Goal: Task Accomplishment & Management: Use online tool/utility

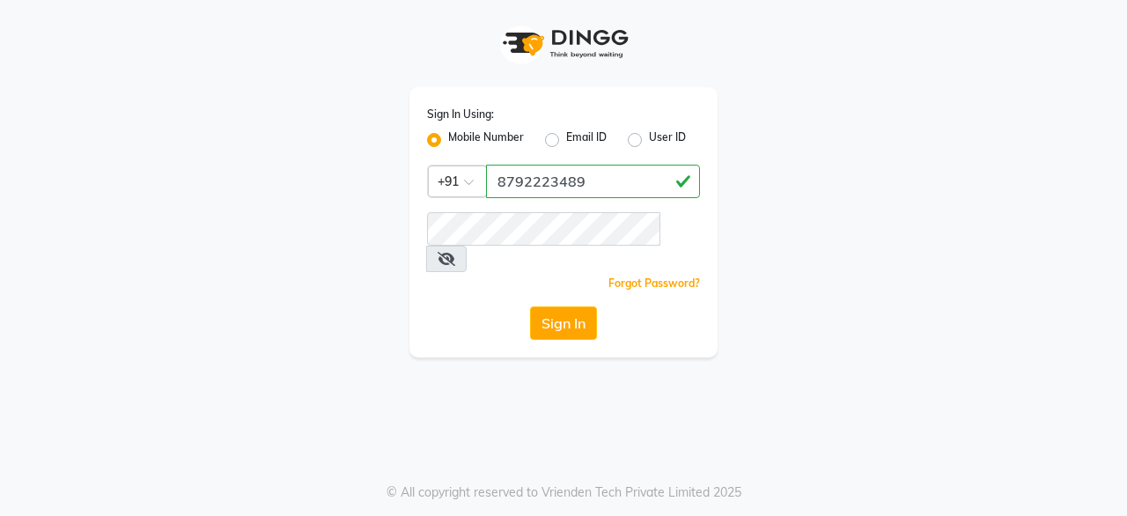
type input "8792223489"
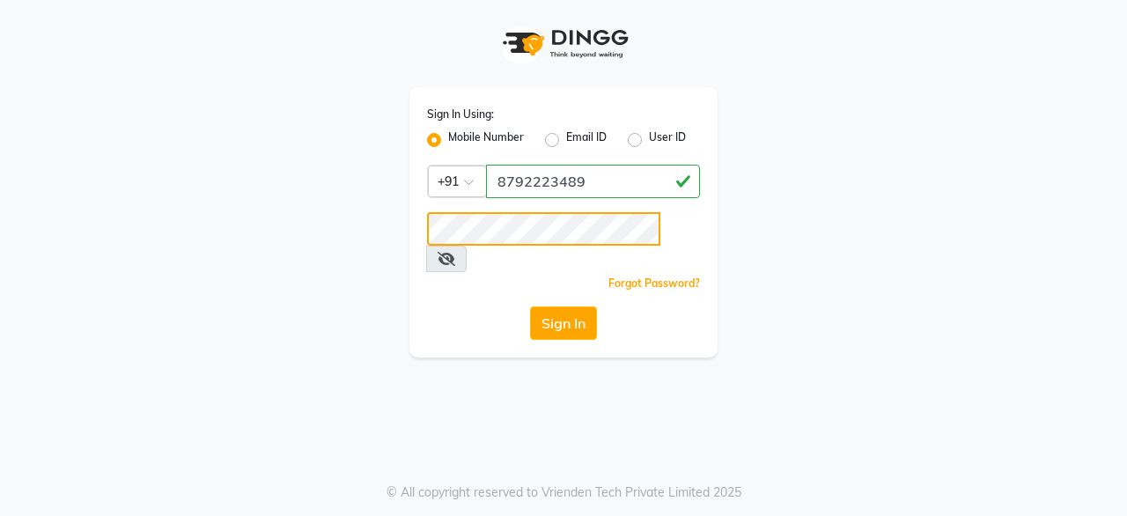
click at [530, 306] on button "Sign In" at bounding box center [563, 322] width 67 height 33
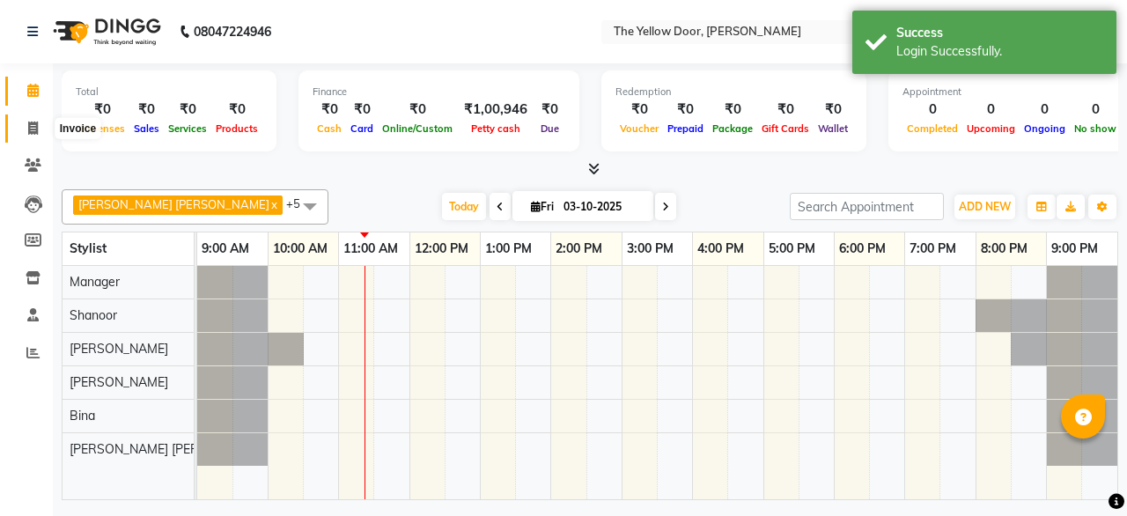
click at [33, 128] on icon at bounding box center [33, 128] width 10 height 13
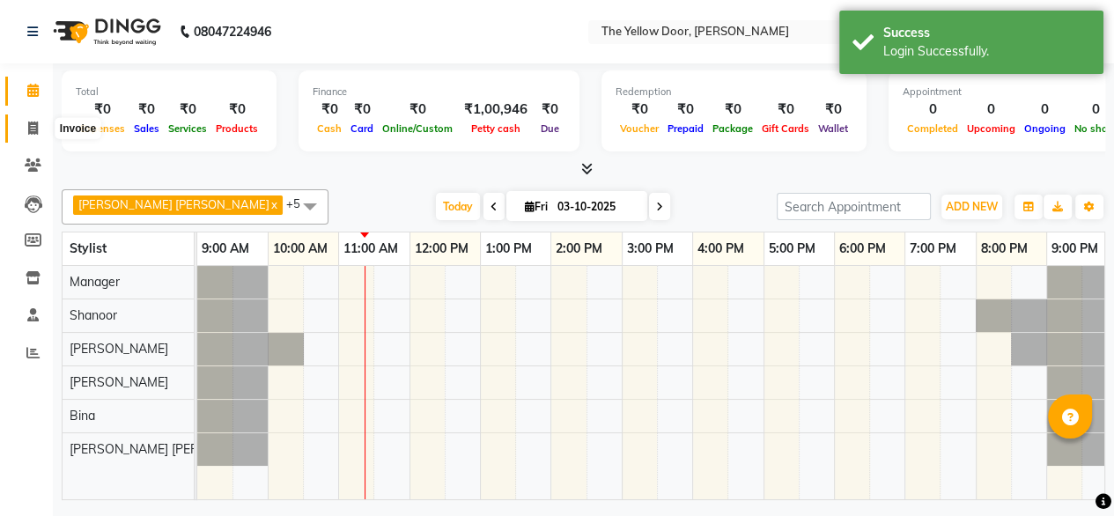
select select "service"
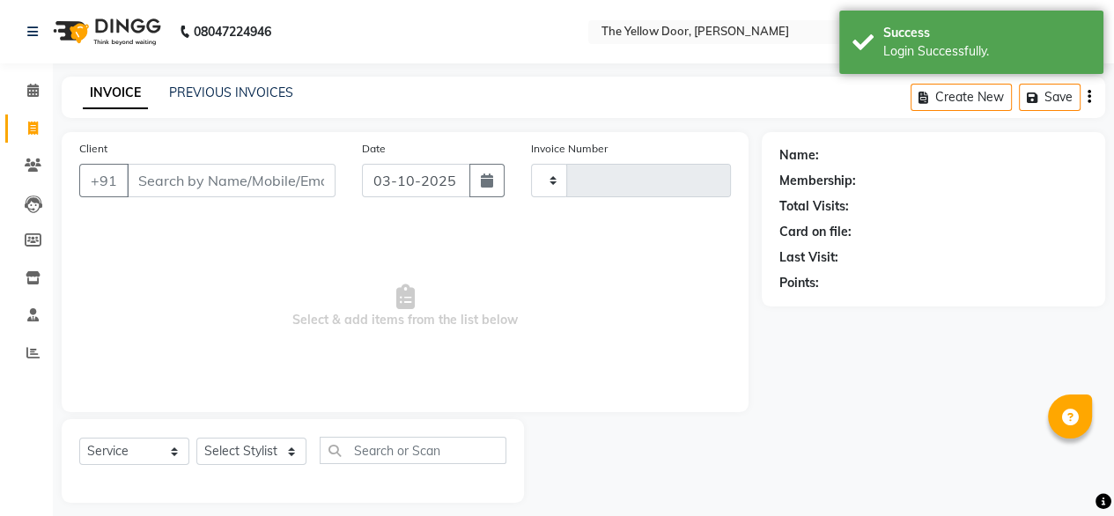
type input "03012"
select select "5650"
click at [211, 184] on input "Client" at bounding box center [231, 180] width 209 height 33
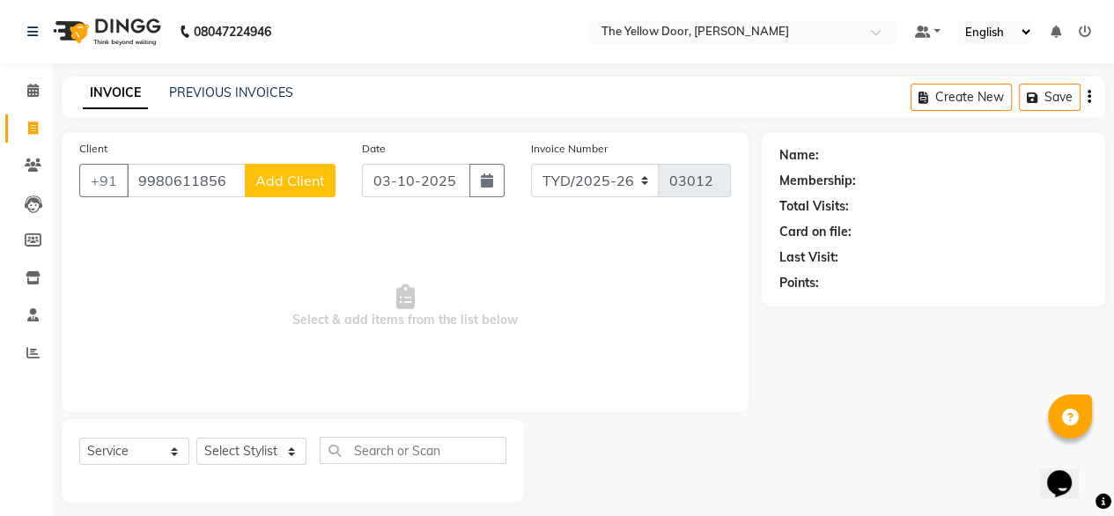
type input "9980611856"
click at [293, 181] on span "Add Client" at bounding box center [290, 181] width 70 height 18
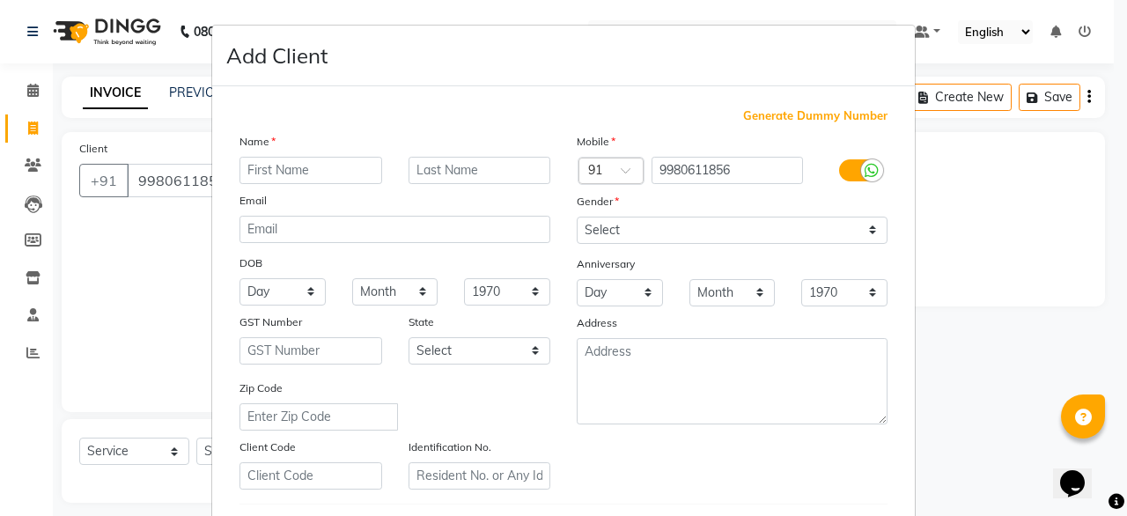
click at [309, 163] on input "text" at bounding box center [311, 170] width 143 height 27
type input "dilip"
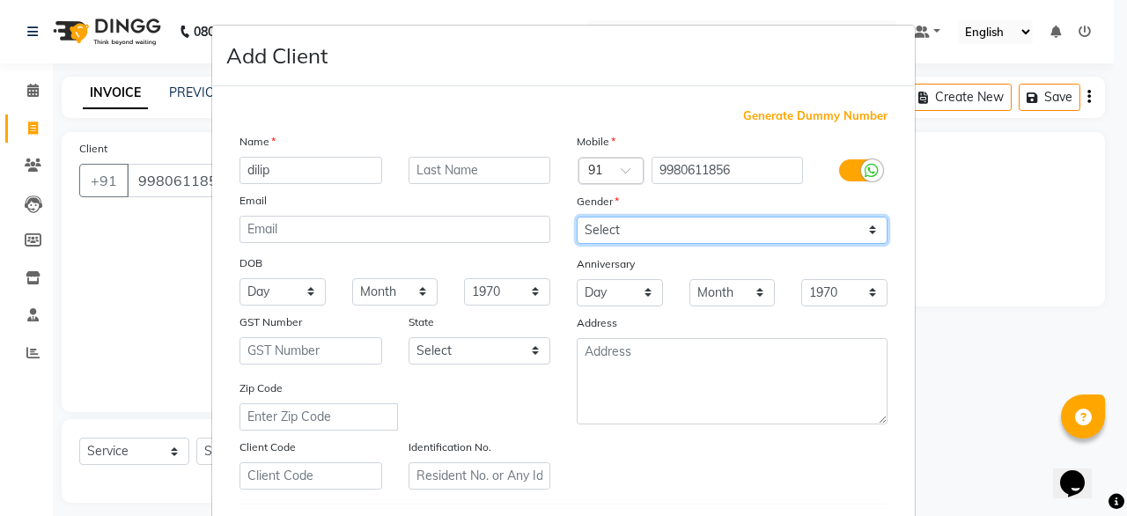
click at [640, 233] on select "Select Male Female Other Prefer Not To Say" at bounding box center [732, 230] width 311 height 27
select select "male"
click at [577, 218] on select "Select Male Female Other Prefer Not To Say" at bounding box center [732, 230] width 311 height 27
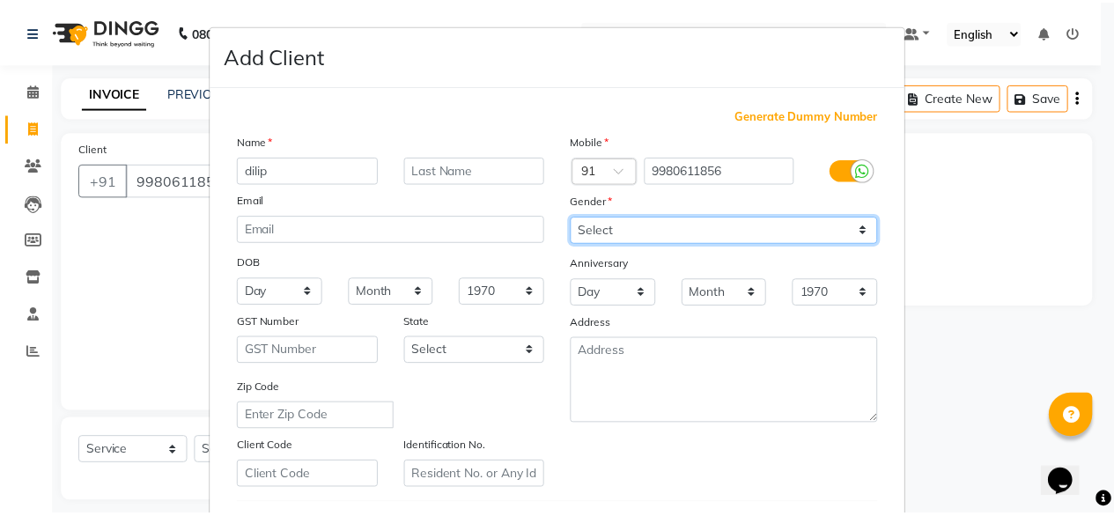
scroll to position [306, 0]
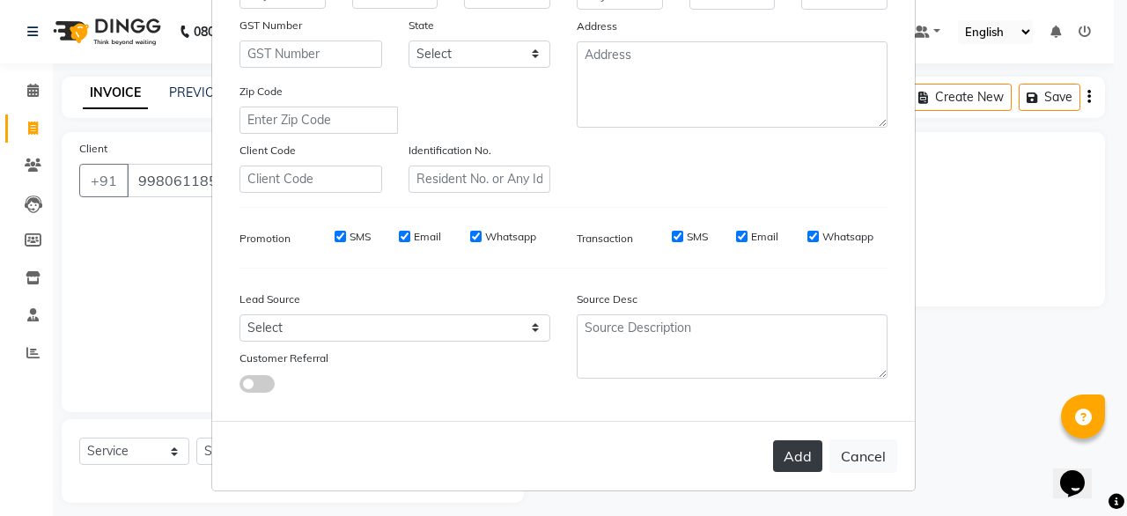
click at [800, 449] on button "Add" at bounding box center [797, 456] width 49 height 32
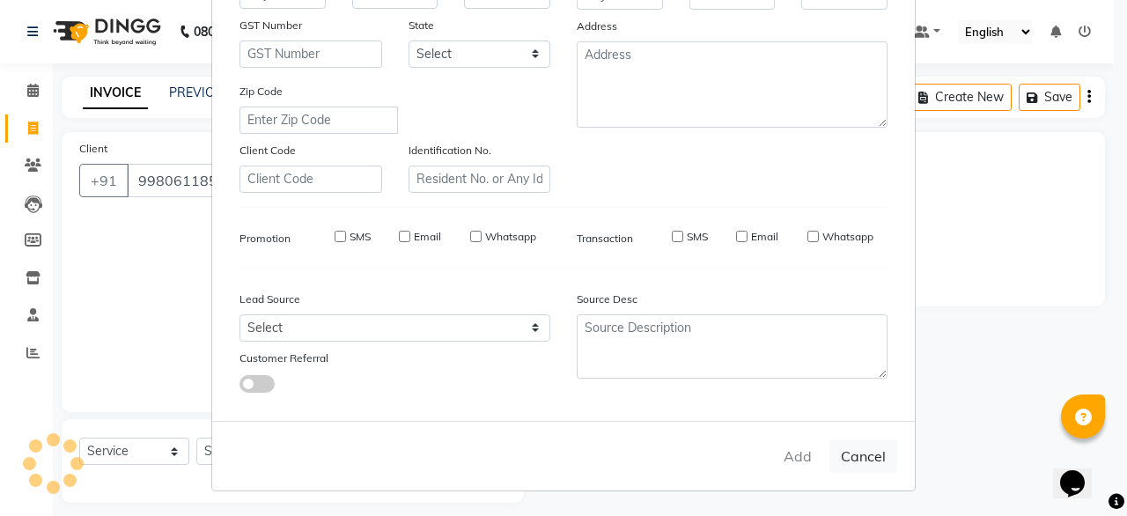
select select
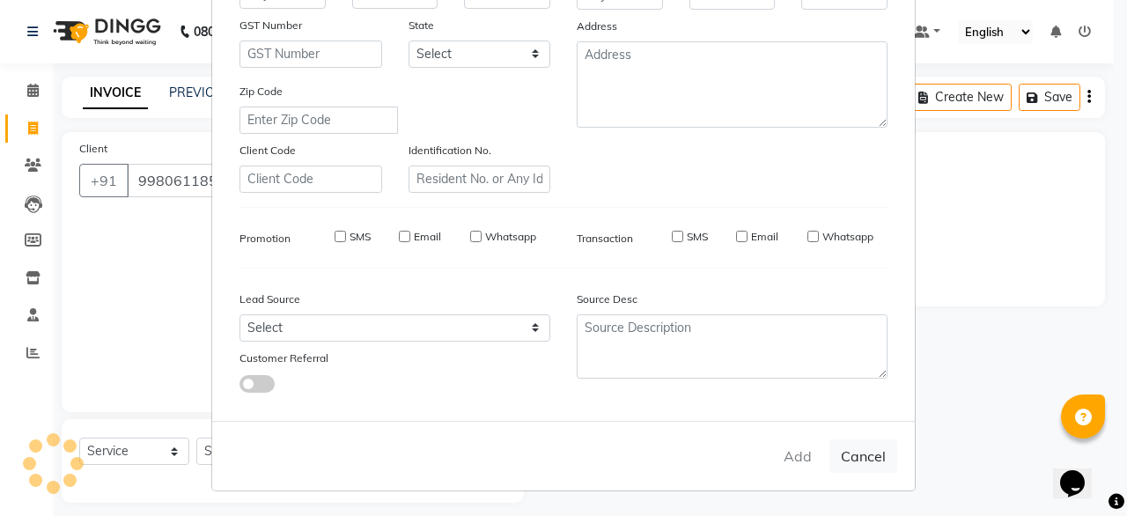
select select
checkbox input "false"
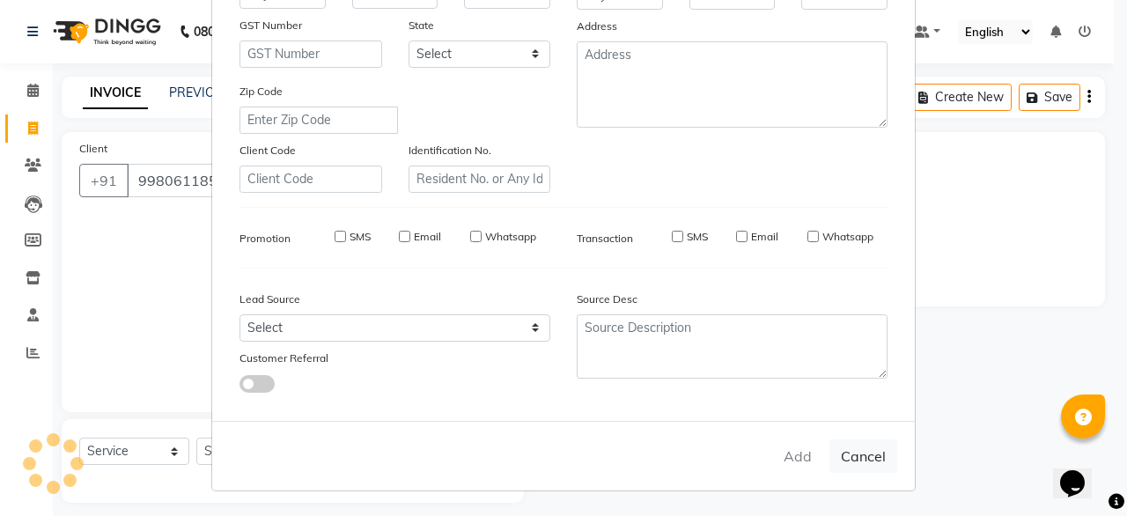
checkbox input "false"
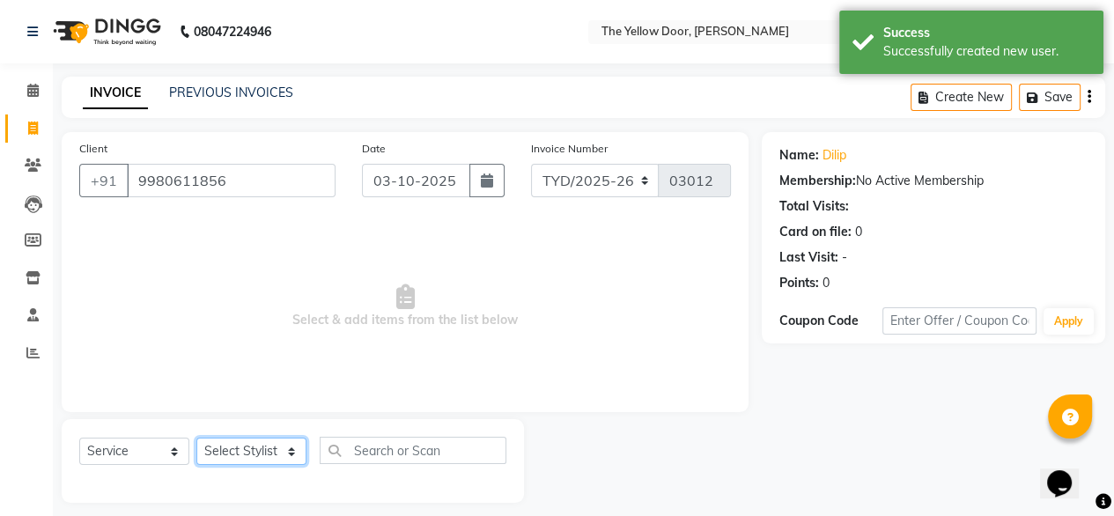
click at [277, 462] on select "Select Stylist [PERSON_NAME] [PERSON_NAME] [PERSON_NAME] Housekeeping Manager […" at bounding box center [251, 451] width 110 height 27
select select "41281"
click at [196, 439] on select "Select Stylist [PERSON_NAME] [PERSON_NAME] [PERSON_NAME] Housekeeping Manager […" at bounding box center [251, 451] width 110 height 27
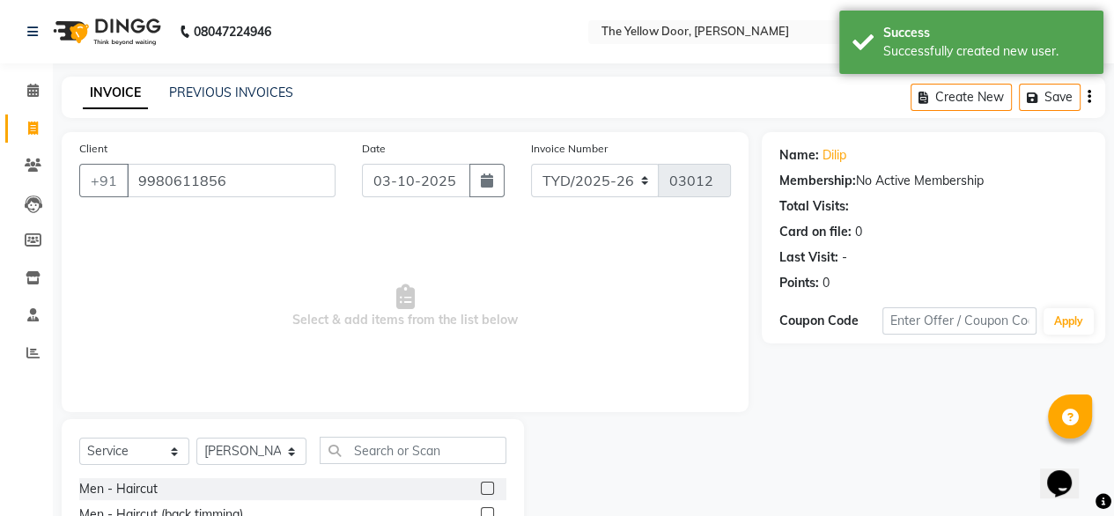
click at [481, 484] on label at bounding box center [487, 488] width 13 height 13
click at [481, 484] on input "checkbox" at bounding box center [486, 489] width 11 height 11
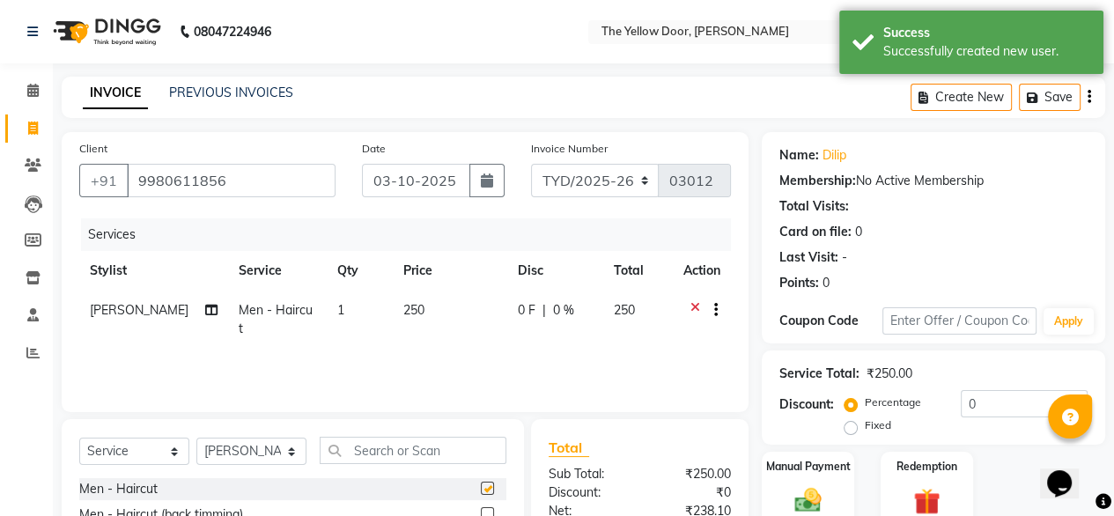
checkbox input "false"
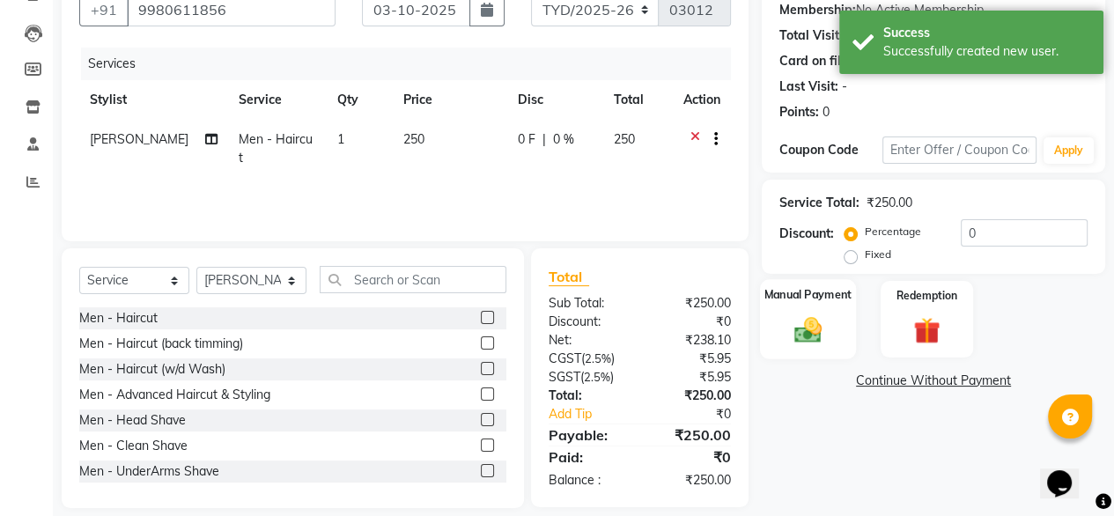
click at [829, 333] on img at bounding box center [808, 330] width 45 height 32
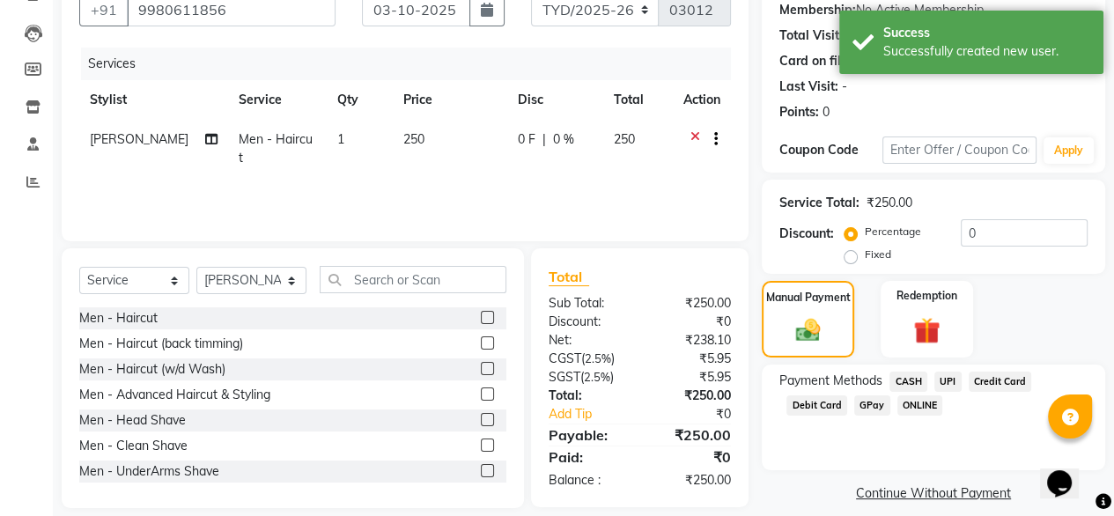
click at [948, 381] on span "UPI" at bounding box center [947, 382] width 27 height 20
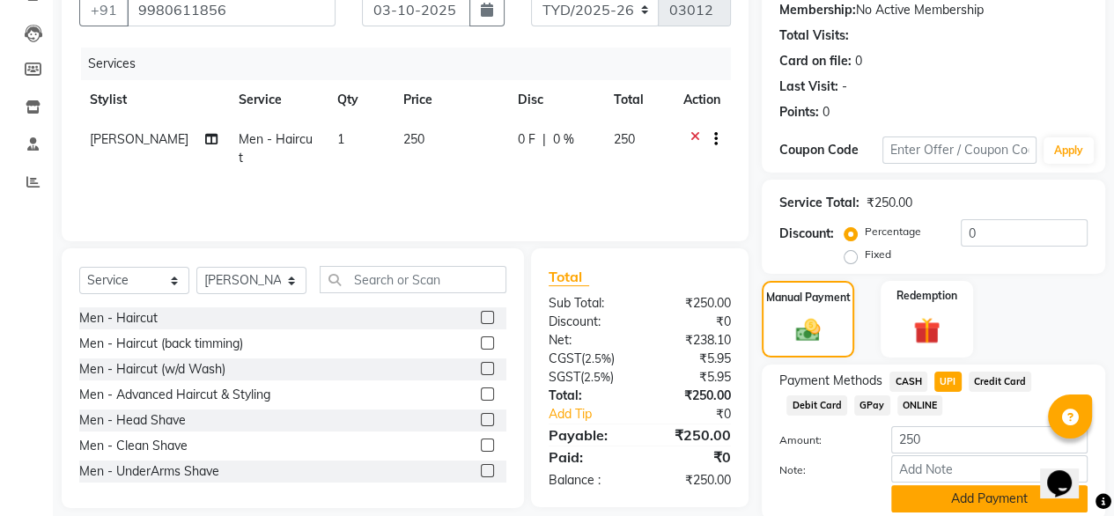
click at [968, 505] on button "Add Payment" at bounding box center [989, 498] width 196 height 27
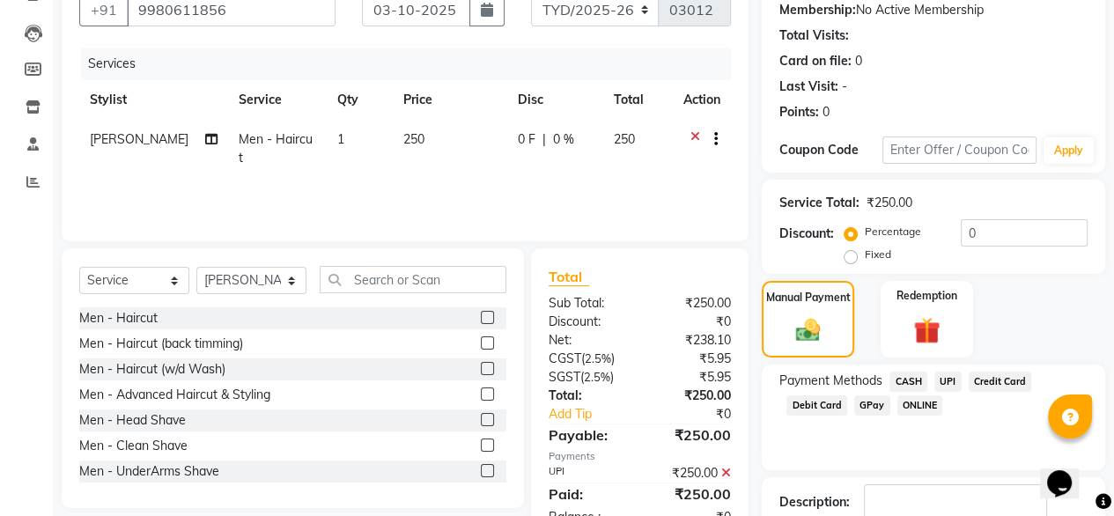
scroll to position [286, 0]
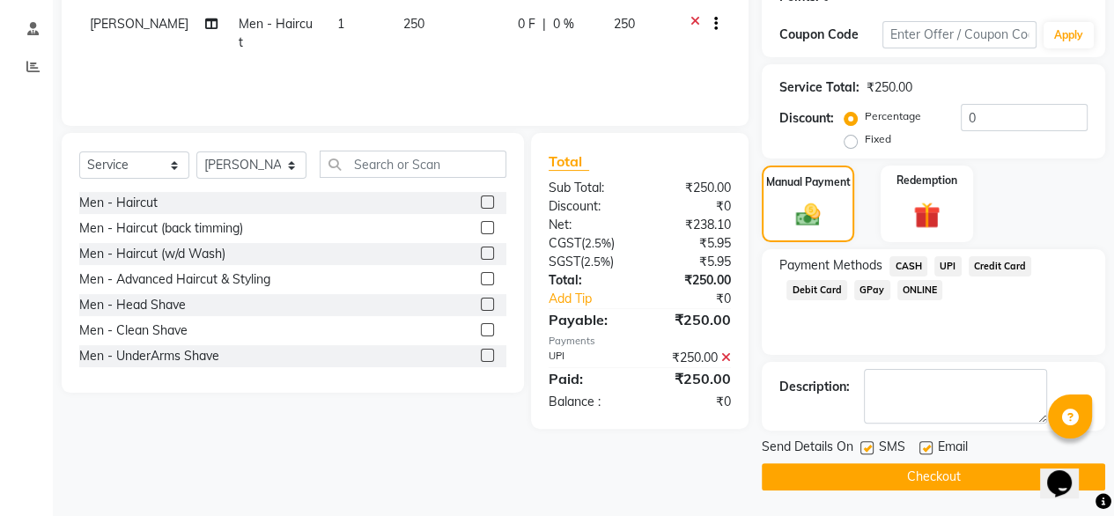
click at [926, 442] on label at bounding box center [925, 447] width 13 height 13
click at [926, 443] on input "checkbox" at bounding box center [924, 448] width 11 height 11
checkbox input "false"
click at [858, 472] on button "Checkout" at bounding box center [933, 476] width 343 height 27
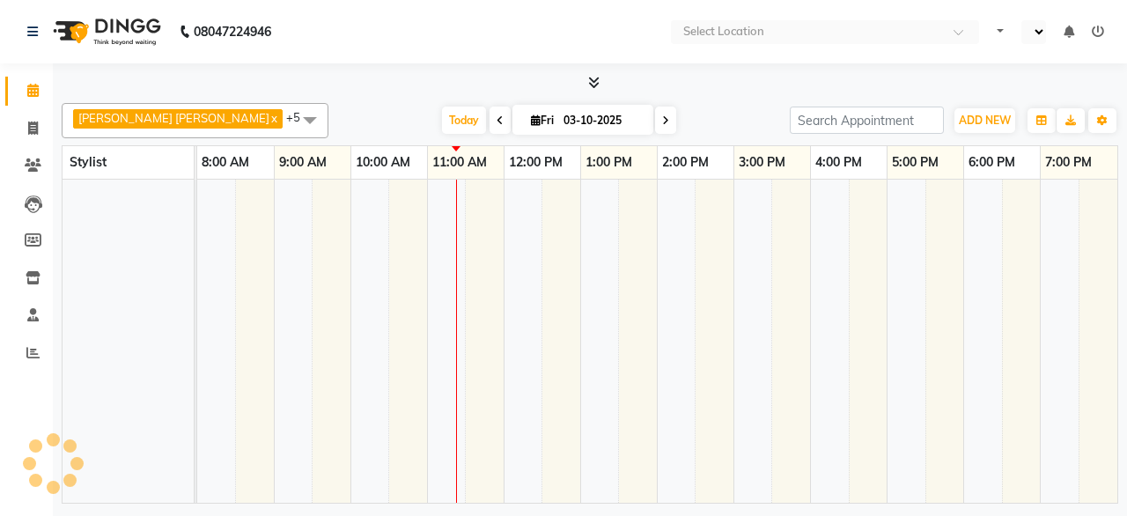
select select "en"
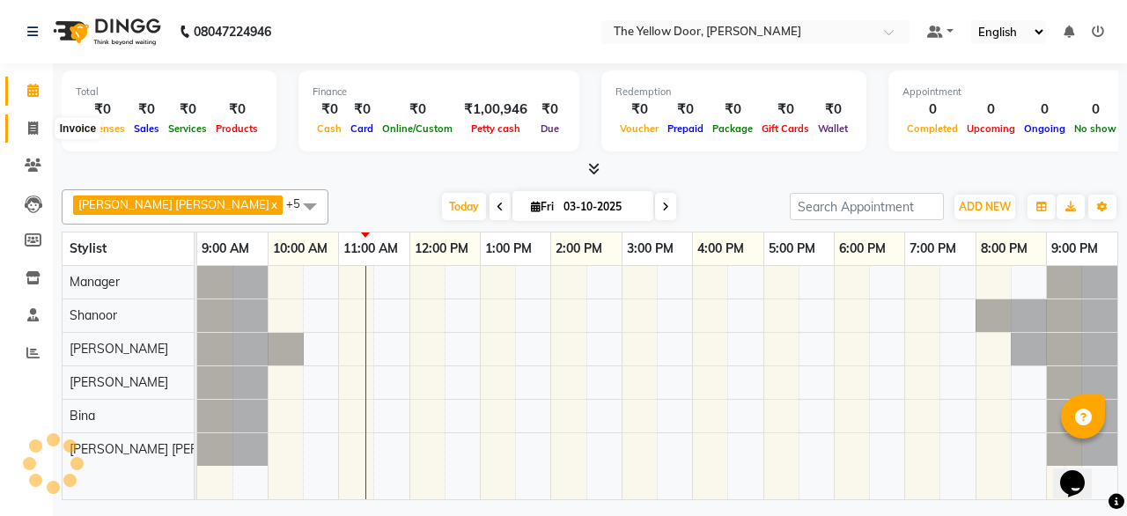
click at [32, 126] on icon at bounding box center [33, 128] width 10 height 13
select select "service"
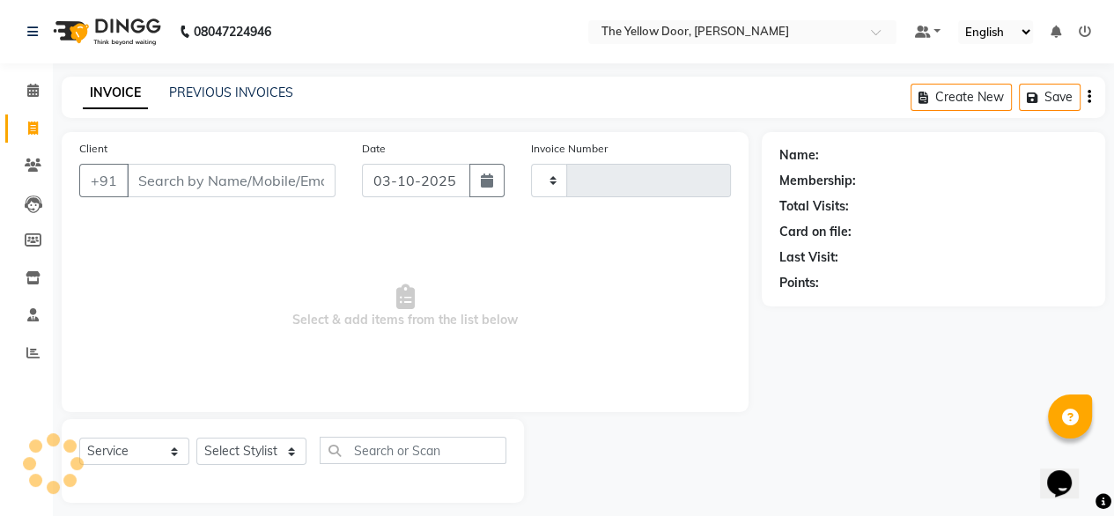
type input "03012"
select select "5650"
click at [216, 180] on input "Client" at bounding box center [231, 180] width 209 height 33
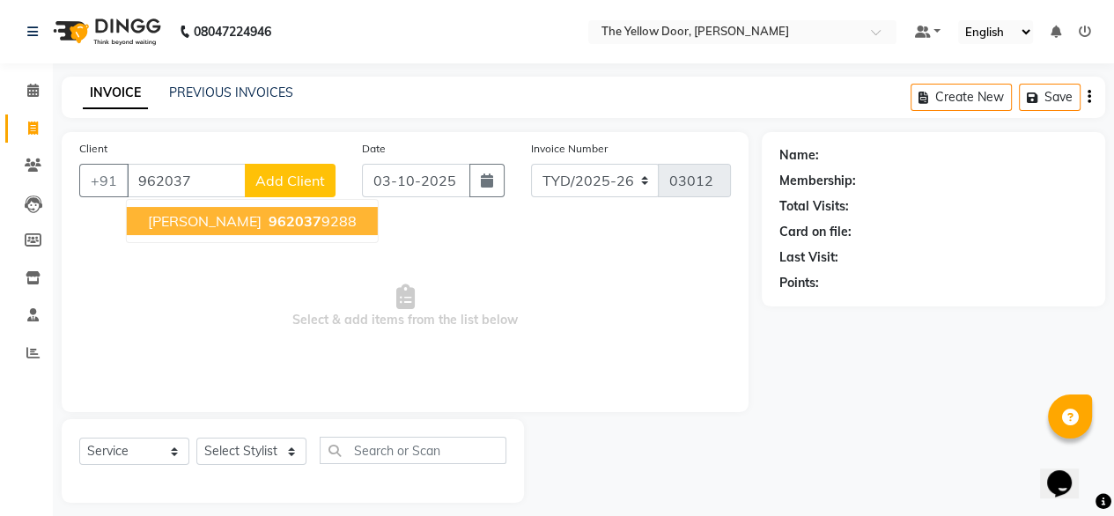
click at [269, 228] on span "962037" at bounding box center [295, 221] width 53 height 18
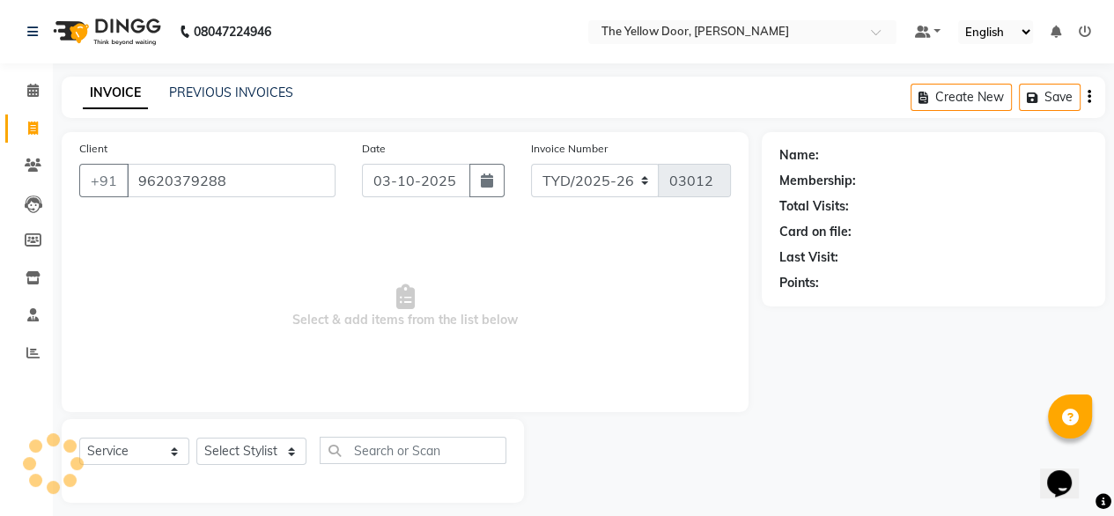
type input "9620379288"
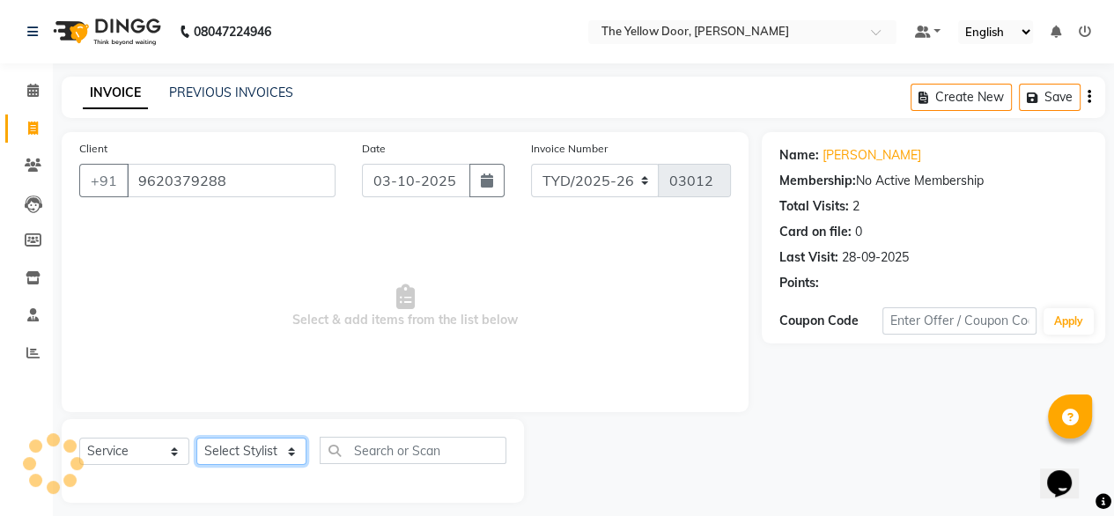
click at [243, 463] on select "Select Stylist [PERSON_NAME] [PERSON_NAME] [PERSON_NAME] Housekeeping Manager […" at bounding box center [251, 451] width 110 height 27
select select "71545"
click at [196, 439] on select "Select Stylist [PERSON_NAME] [PERSON_NAME] [PERSON_NAME] Housekeeping Manager […" at bounding box center [251, 451] width 110 height 27
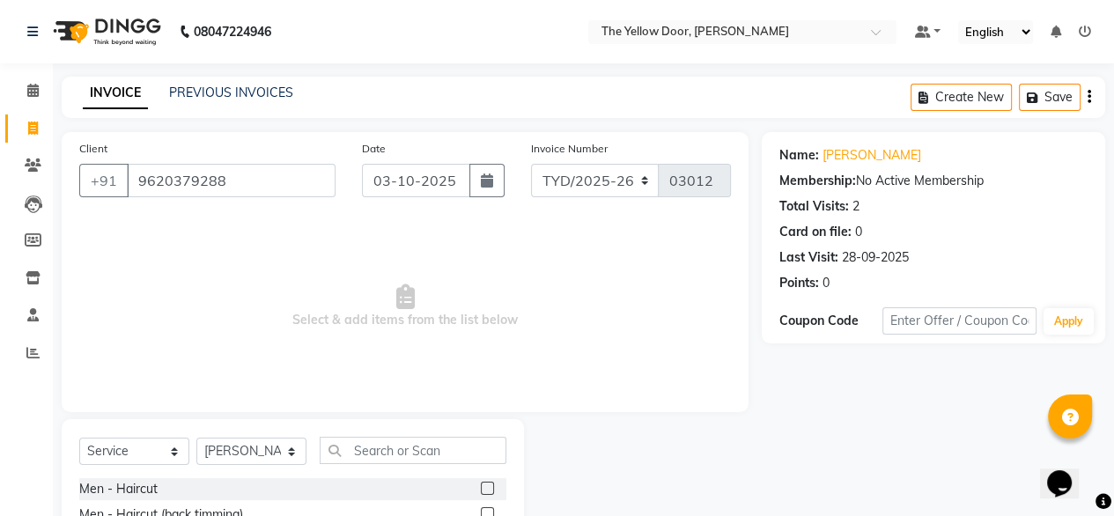
click at [481, 478] on div at bounding box center [494, 489] width 26 height 22
click at [481, 491] on label at bounding box center [487, 488] width 13 height 13
click at [481, 491] on input "checkbox" at bounding box center [486, 489] width 11 height 11
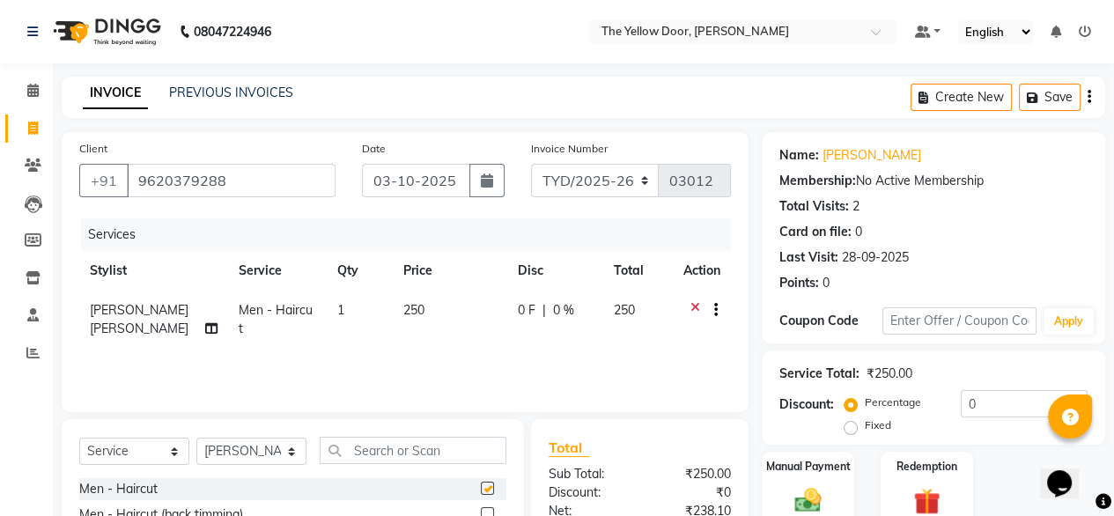
checkbox input "false"
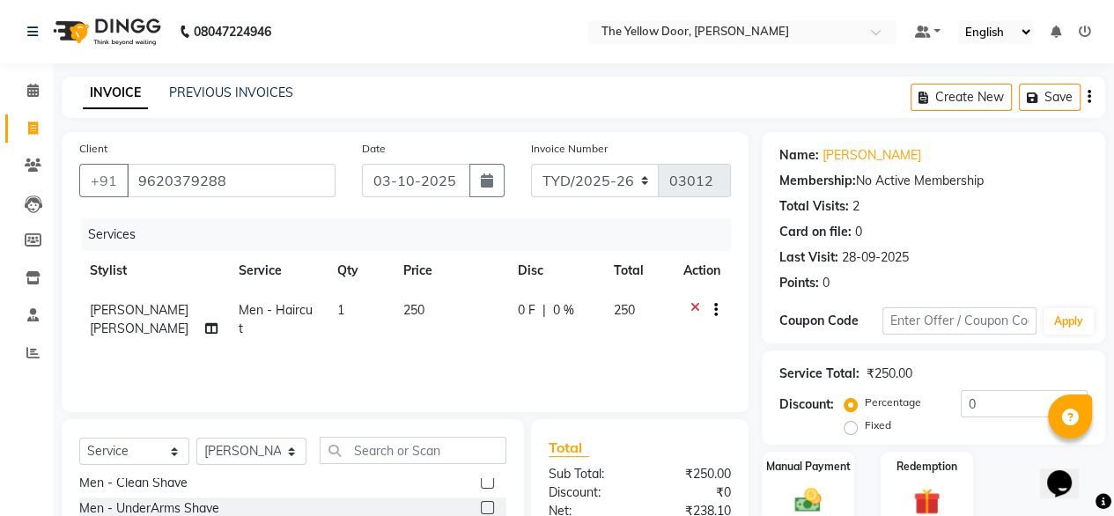
scroll to position [190, 0]
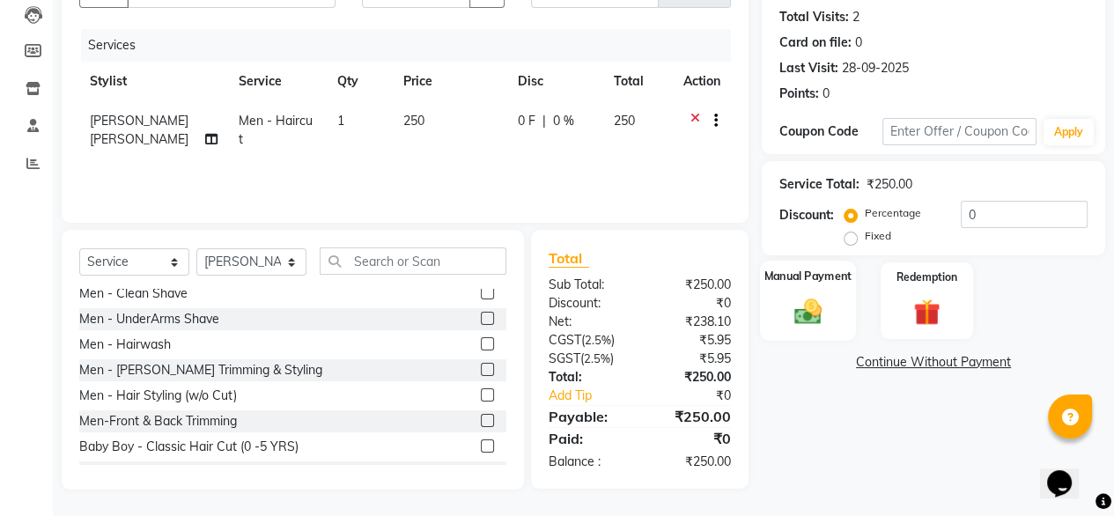
click at [795, 295] on img at bounding box center [808, 311] width 45 height 32
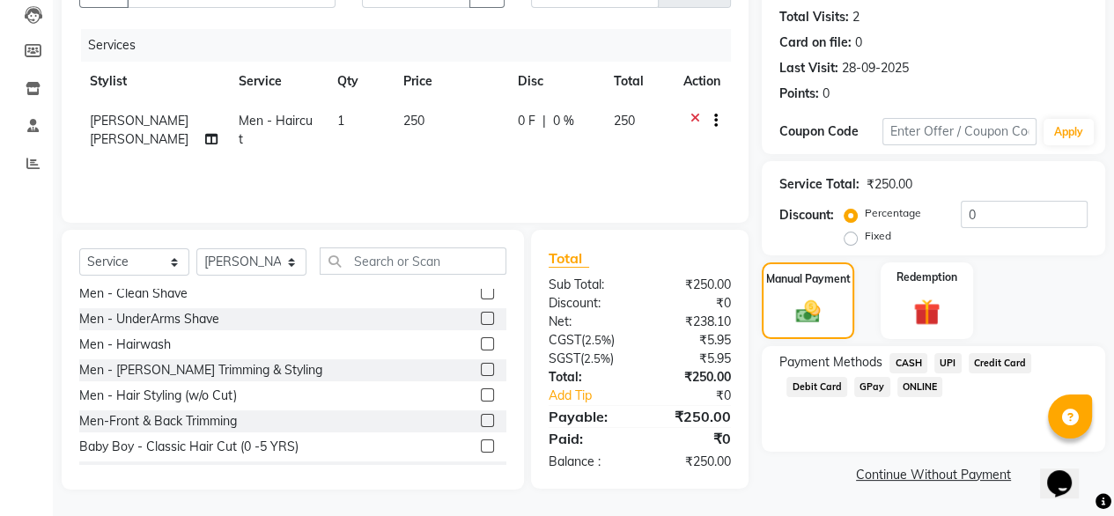
click at [949, 360] on span "UPI" at bounding box center [947, 363] width 27 height 20
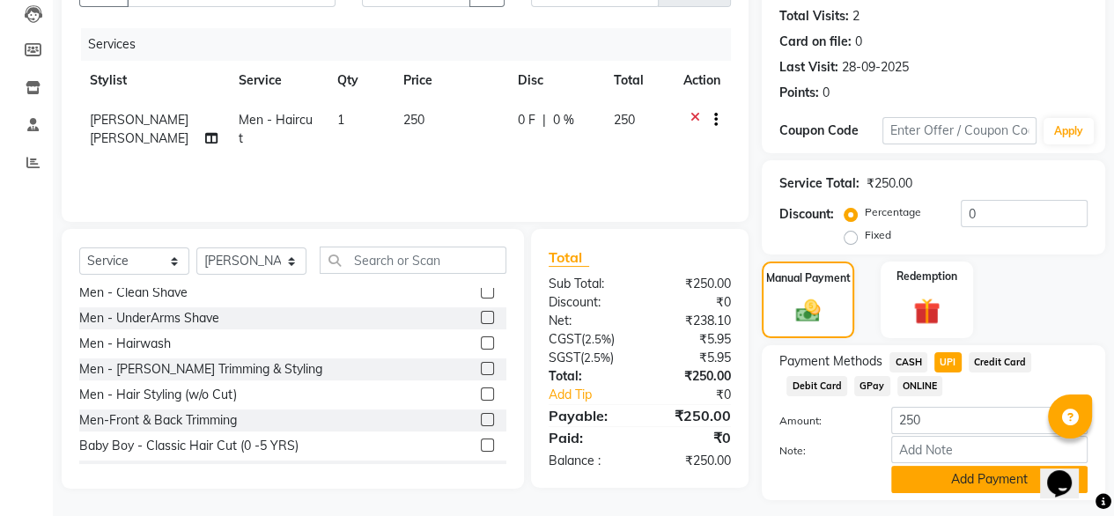
click at [950, 487] on button "Add Payment" at bounding box center [989, 479] width 196 height 27
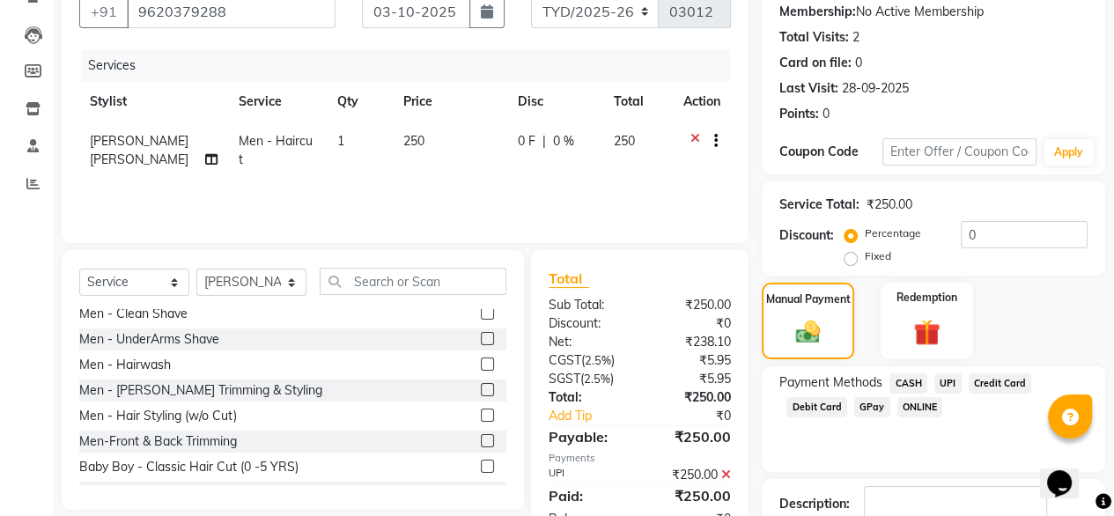
scroll to position [286, 0]
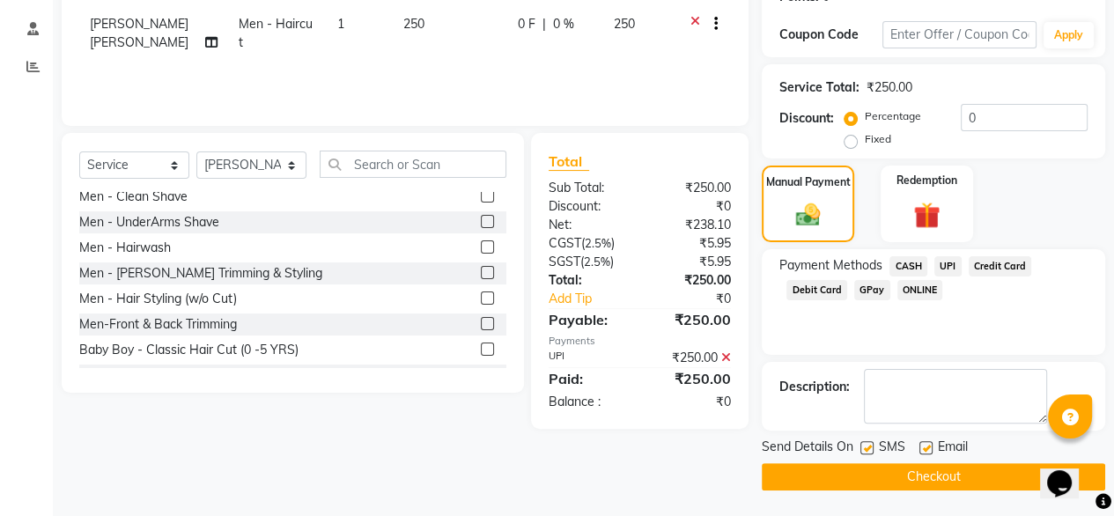
click at [927, 450] on label at bounding box center [925, 447] width 13 height 13
click at [927, 450] on input "checkbox" at bounding box center [924, 448] width 11 height 11
checkbox input "false"
click at [927, 471] on button "Checkout" at bounding box center [933, 476] width 343 height 27
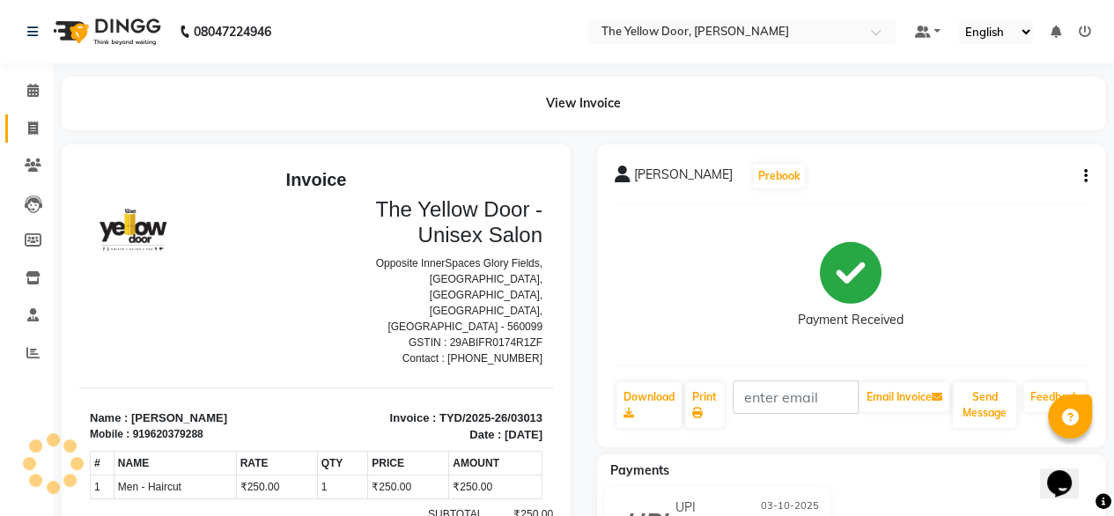
click at [28, 114] on link "Invoice" at bounding box center [26, 128] width 42 height 29
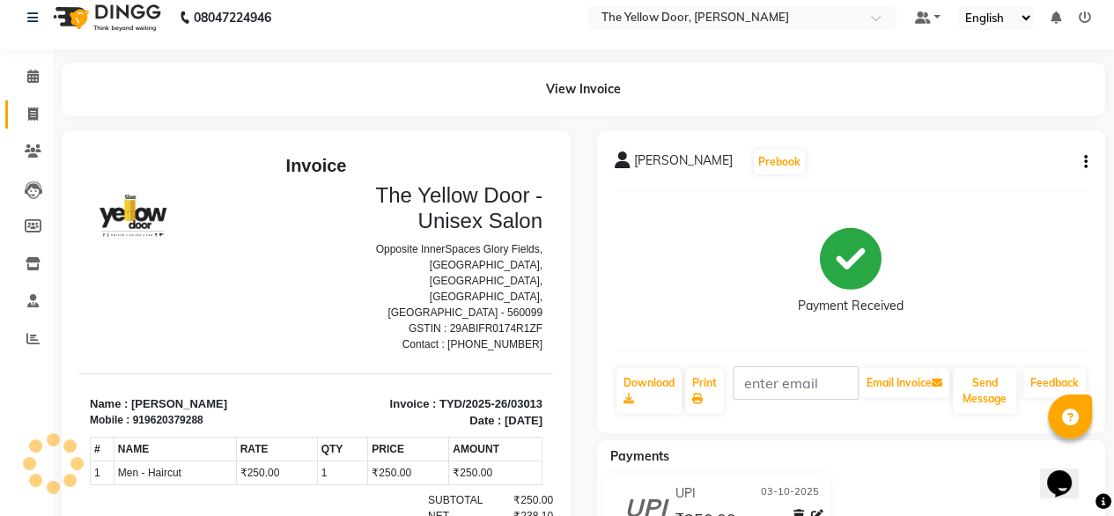
select select "service"
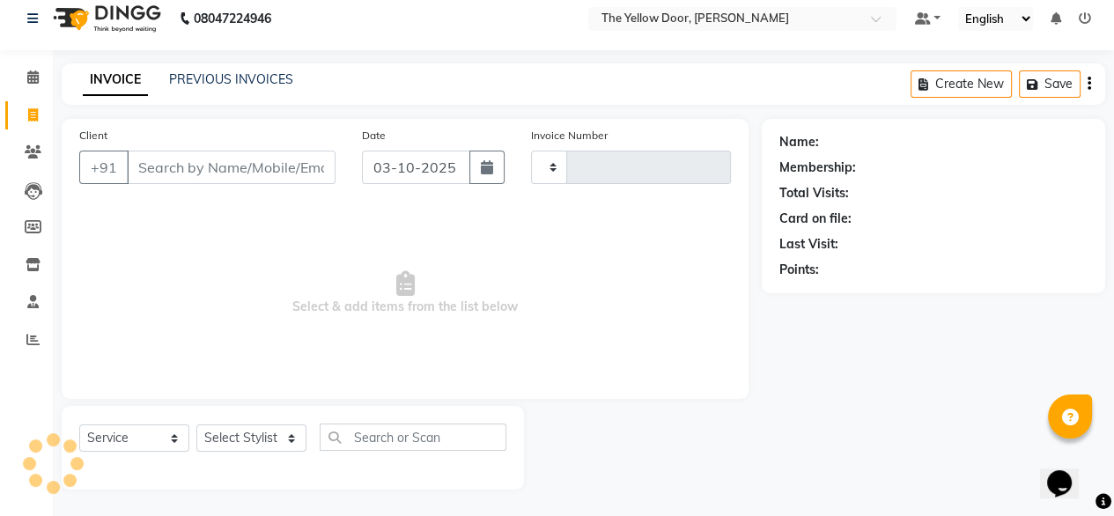
type input "03014"
select select "5650"
click at [232, 447] on select "Select Stylist" at bounding box center [251, 438] width 110 height 27
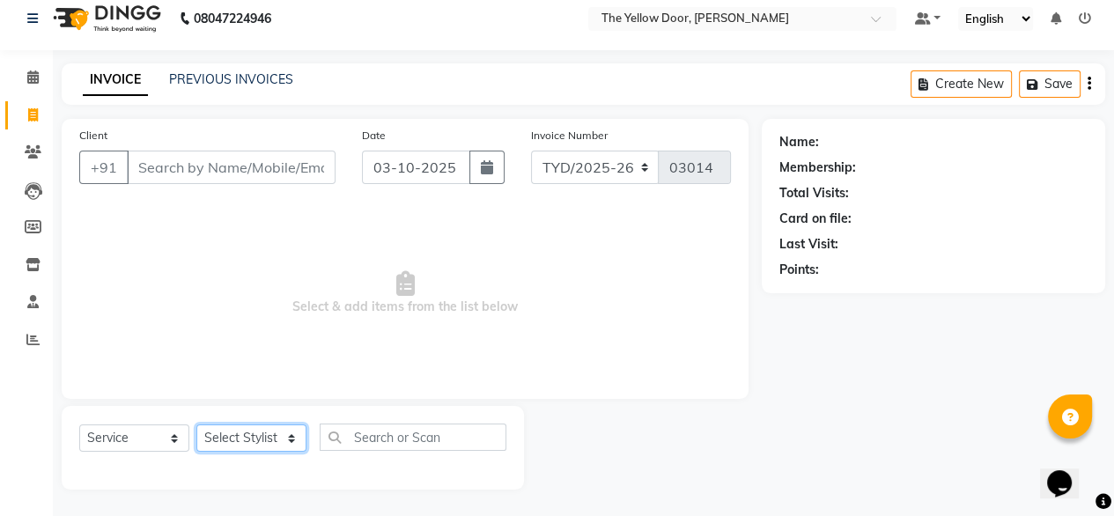
select select "36569"
click at [196, 425] on select "Select Stylist [PERSON_NAME] [PERSON_NAME] [PERSON_NAME] Housekeeping Manager […" at bounding box center [251, 438] width 110 height 27
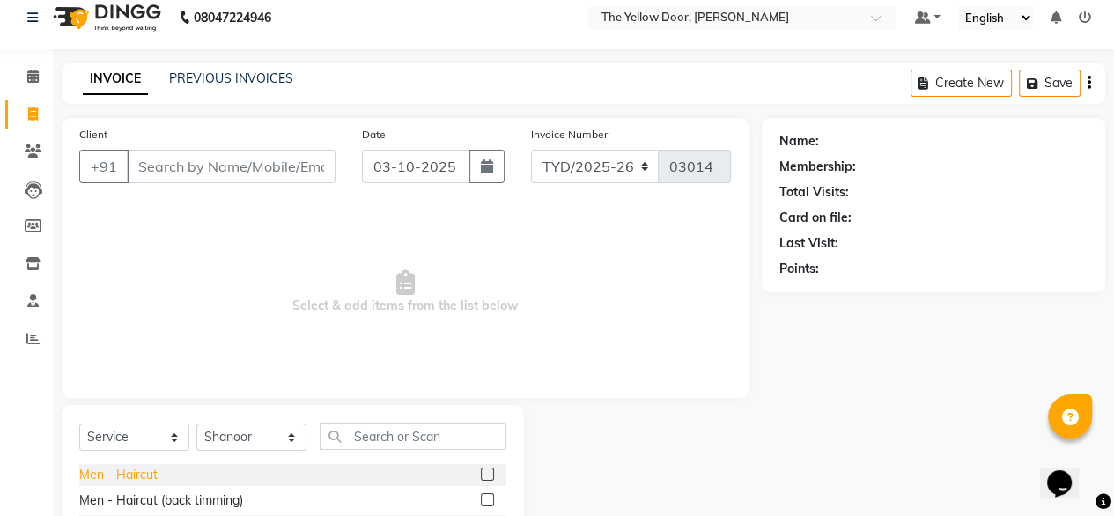
click at [123, 475] on div "Men - Haircut" at bounding box center [118, 475] width 78 height 18
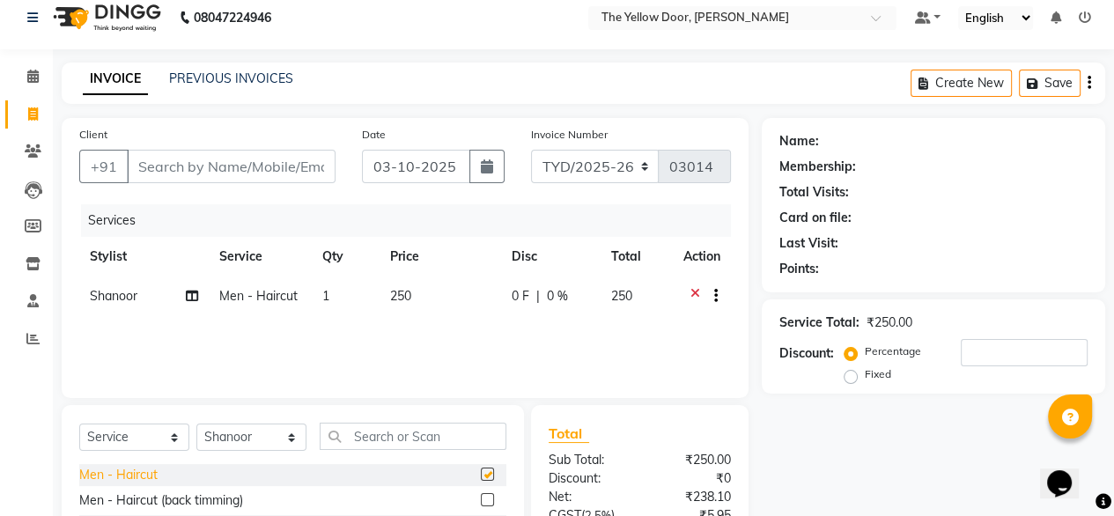
checkbox input "false"
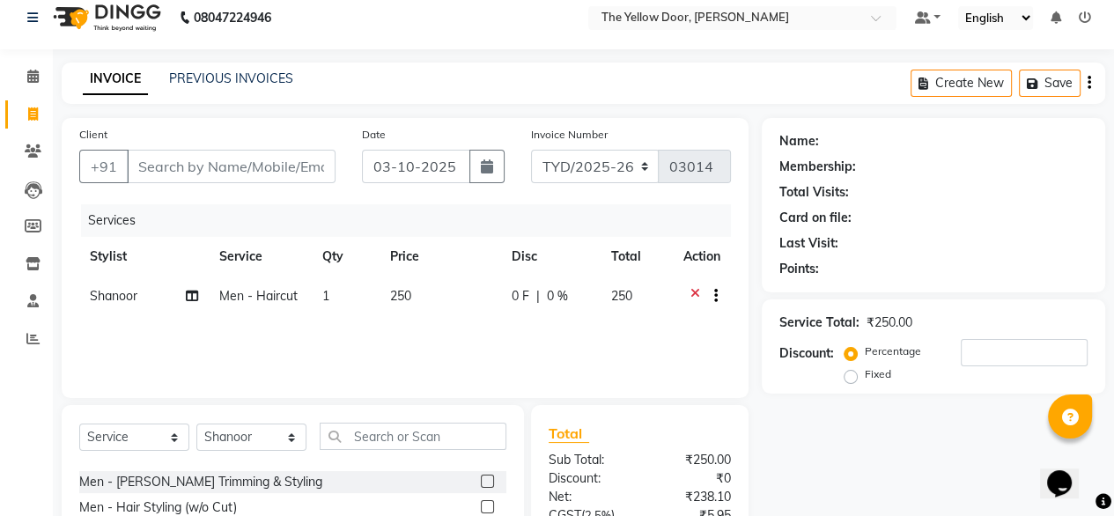
scroll to position [199, 0]
click at [123, 475] on div "Men - [PERSON_NAME] Trimming & Styling" at bounding box center [200, 480] width 243 height 18
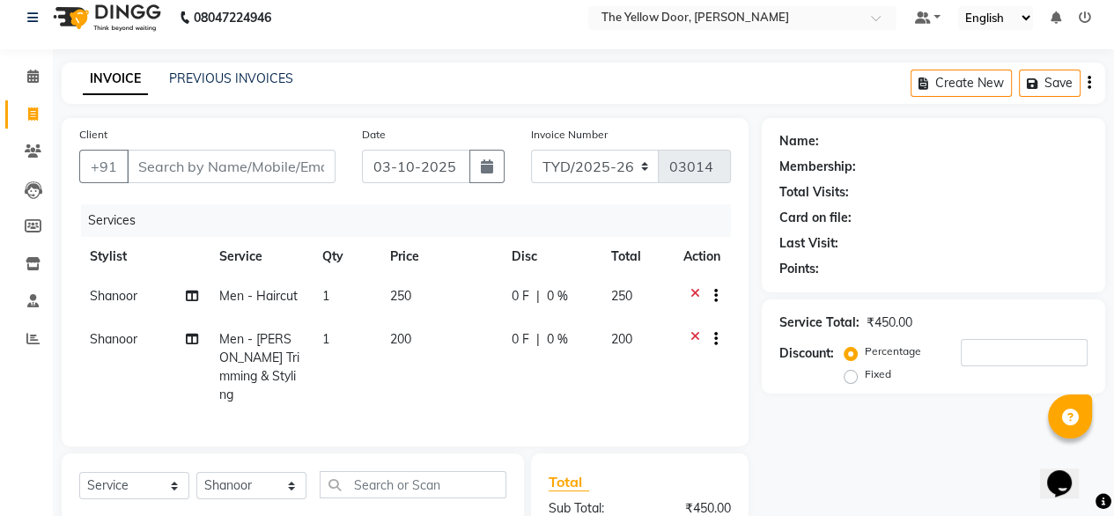
checkbox input "false"
drag, startPoint x: 219, startPoint y: 484, endPoint x: 225, endPoint y: 297, distance: 186.8
click at [225, 297] on div "Client +91 Date [DATE] Invoice Number TYD/2025-26 V/[PHONE_NUMBER] Services Sty…" at bounding box center [404, 415] width 713 height 595
select select "41281"
click at [196, 472] on select "Select Stylist [PERSON_NAME] [PERSON_NAME] [PERSON_NAME] Housekeeping Manager […" at bounding box center [251, 485] width 110 height 27
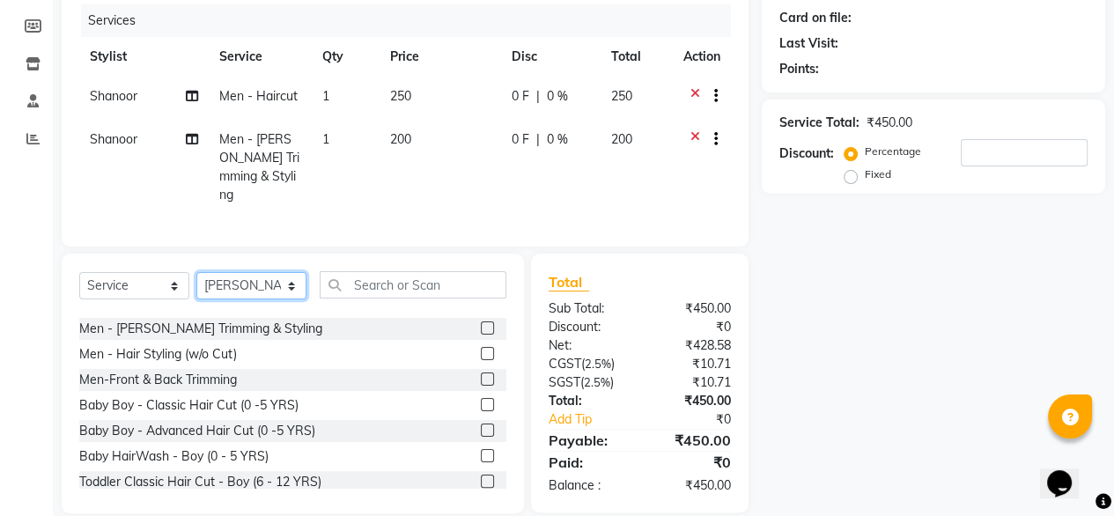
scroll to position [215, 0]
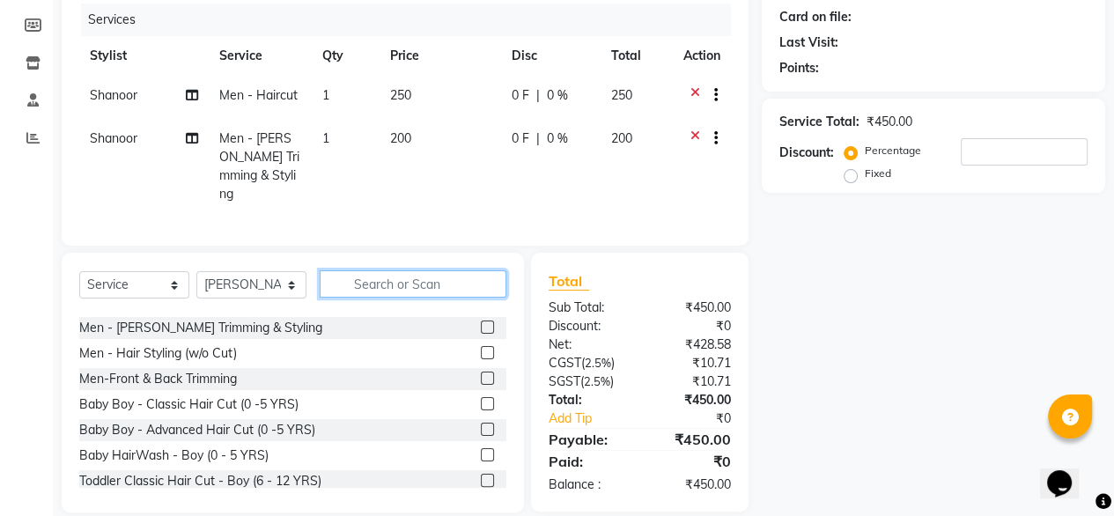
click at [379, 276] on input "text" at bounding box center [413, 283] width 187 height 27
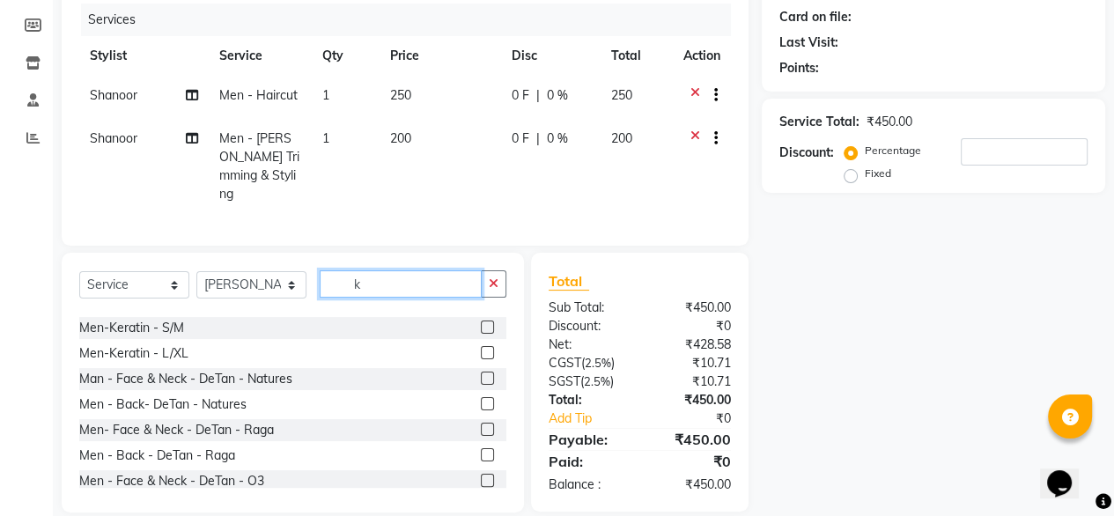
scroll to position [0, 0]
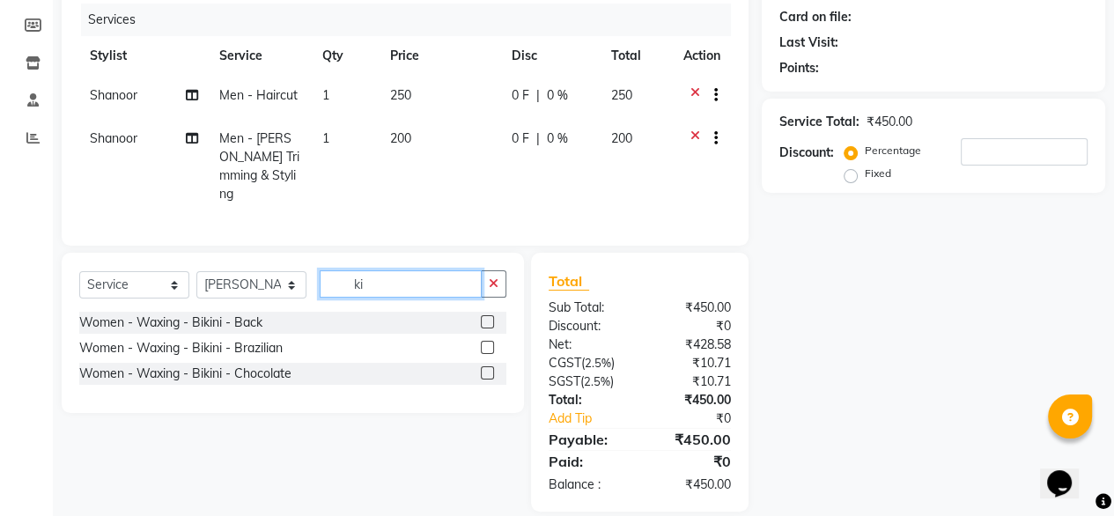
type input "k"
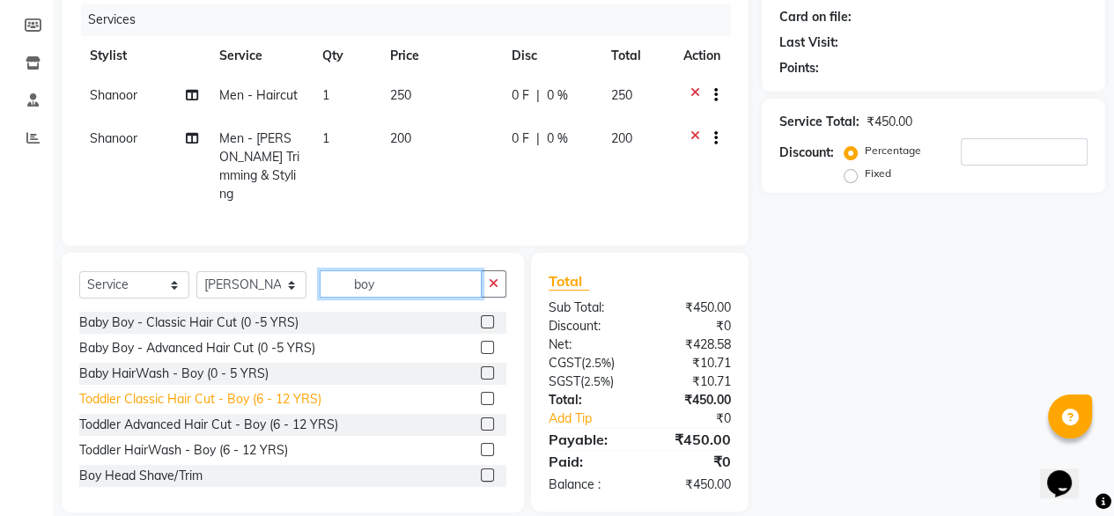
type input "boy"
click at [148, 392] on div "Toddler Classic Hair Cut - Boy (6 - 12 YRS)" at bounding box center [200, 399] width 242 height 18
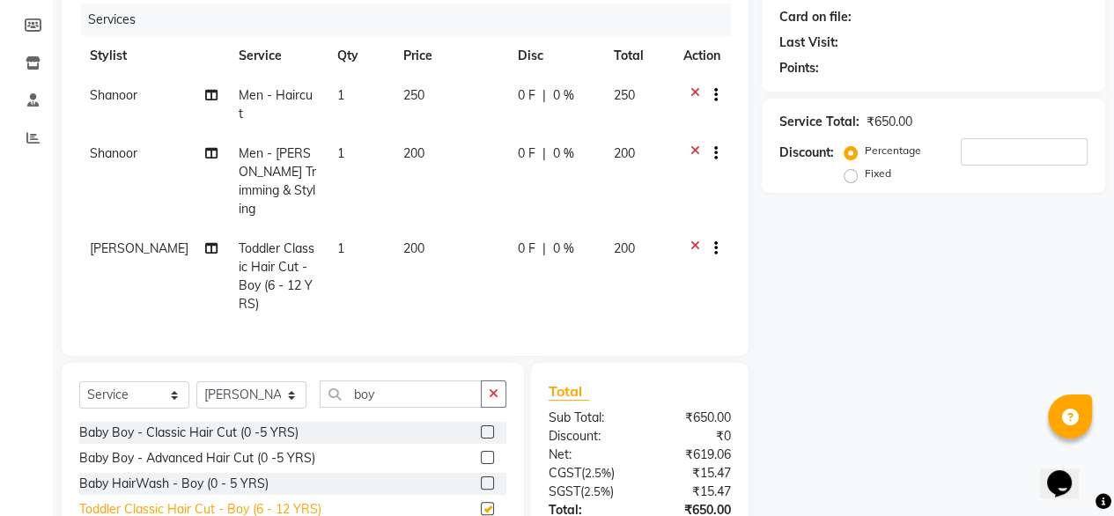
checkbox input "false"
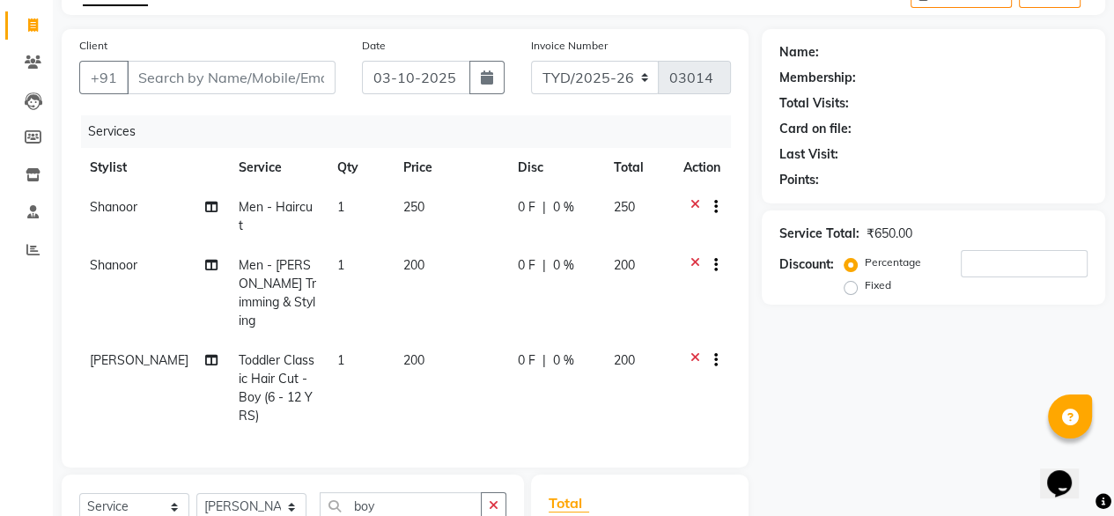
scroll to position [102, 0]
click at [275, 85] on input "Client" at bounding box center [231, 78] width 209 height 33
type input "9"
type input "0"
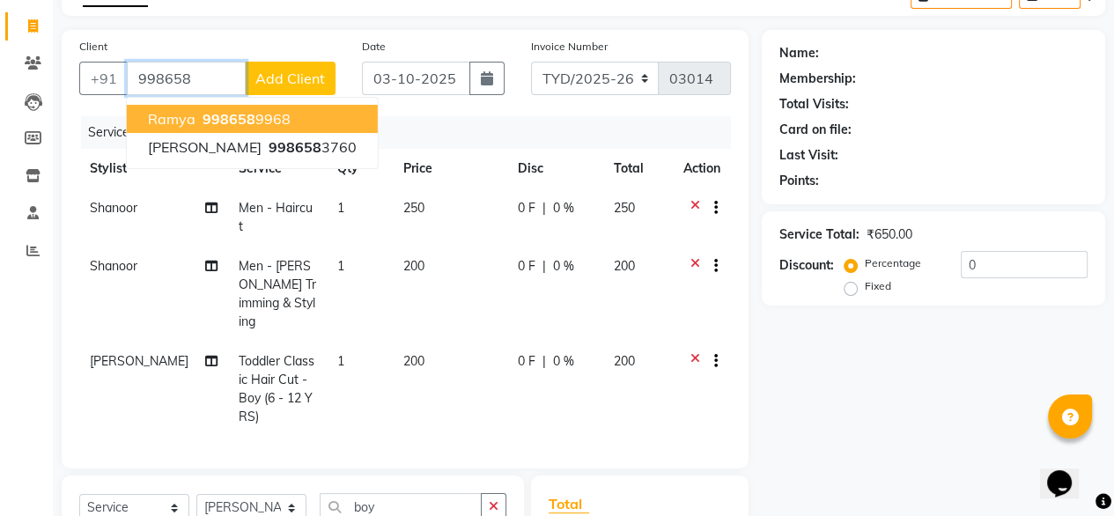
click at [188, 112] on span "Ramya" at bounding box center [172, 119] width 48 height 18
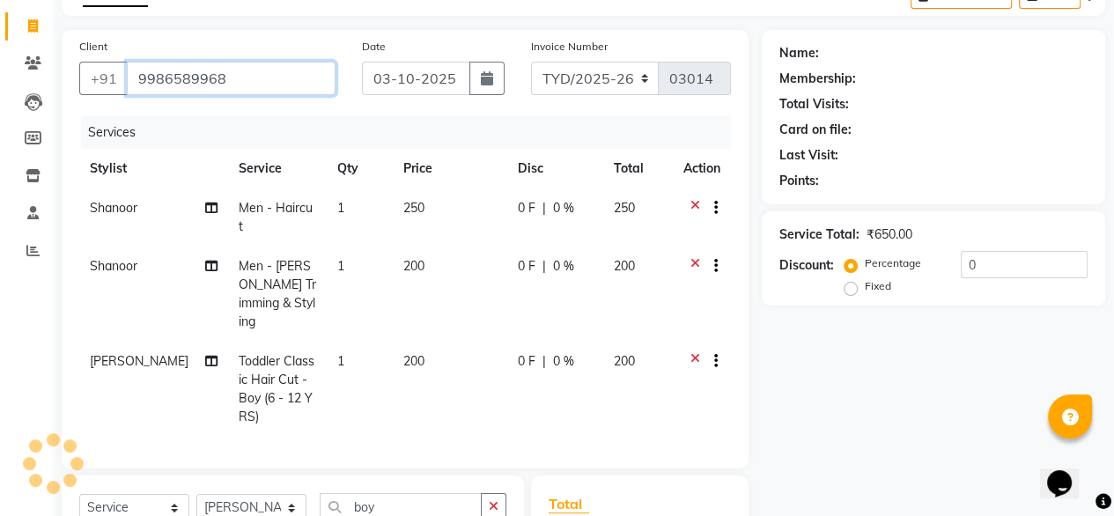
type input "9986589968"
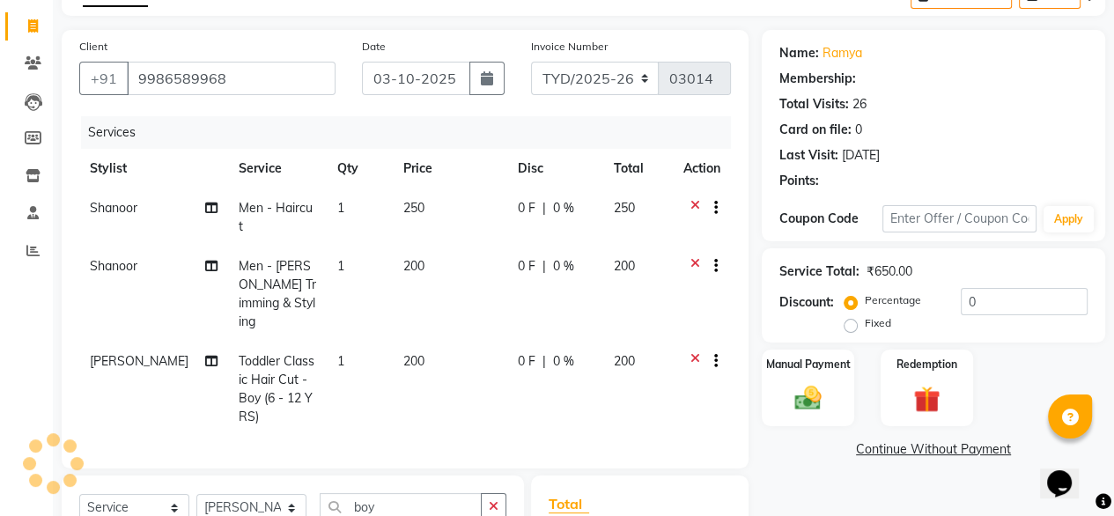
select select "1: Object"
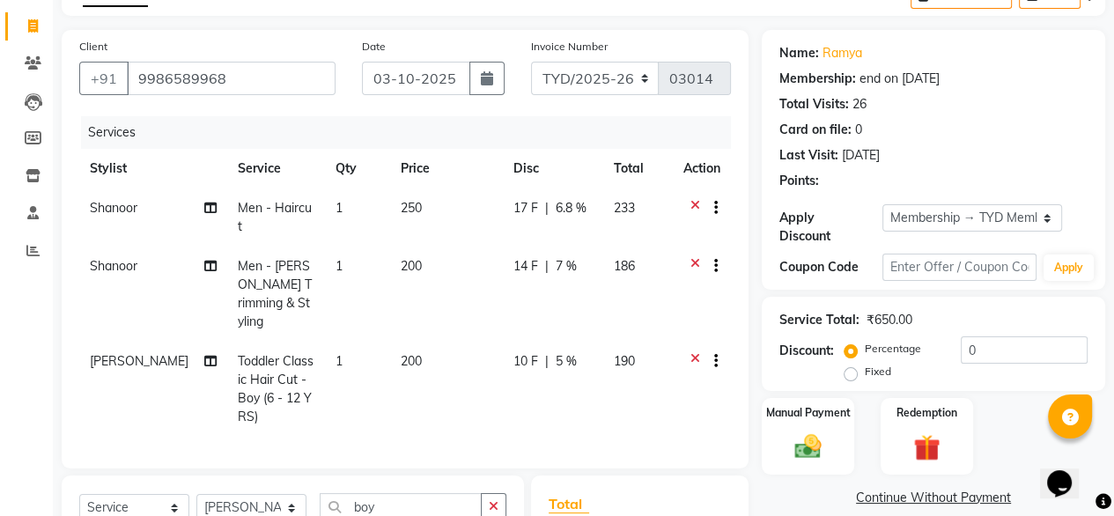
radio input "false"
radio input "true"
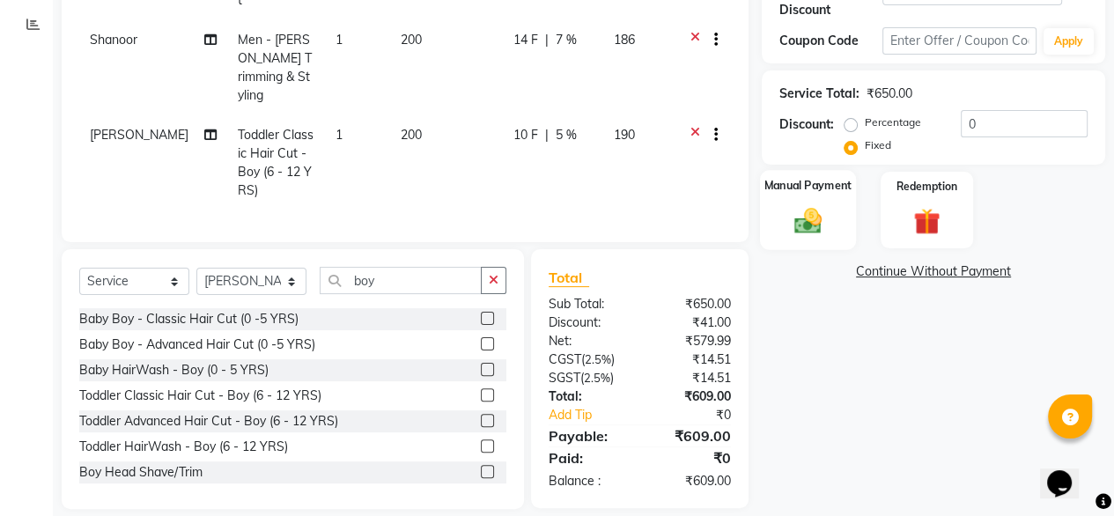
click at [840, 208] on div "Manual Payment" at bounding box center [808, 210] width 96 height 80
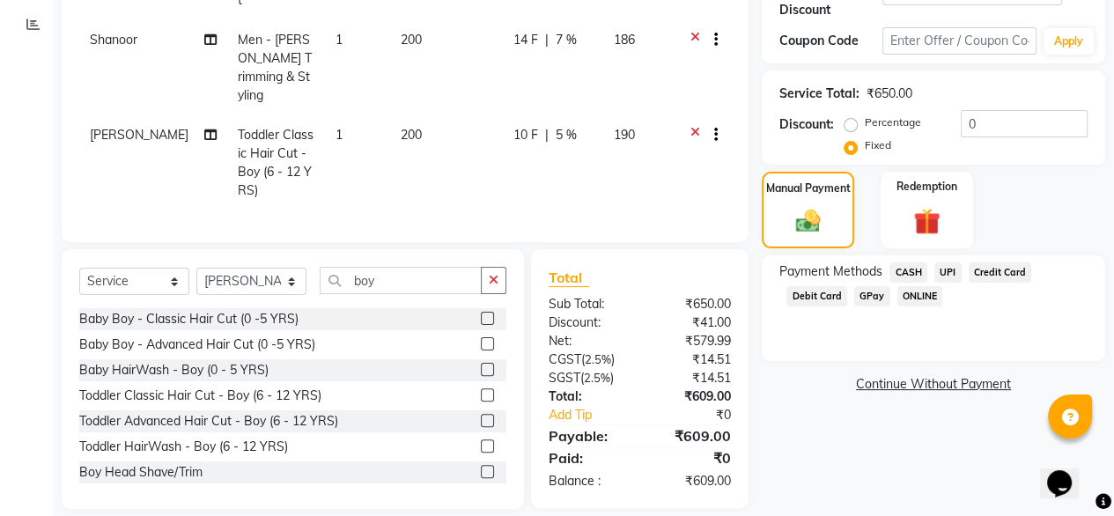
click at [957, 262] on span "UPI" at bounding box center [947, 272] width 27 height 20
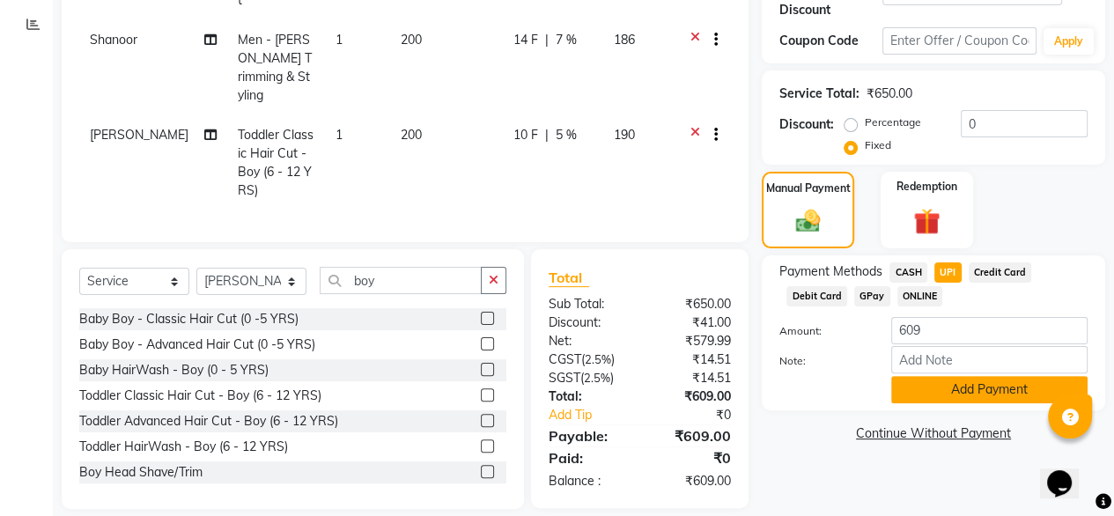
click at [927, 376] on button "Add Payment" at bounding box center [989, 389] width 196 height 27
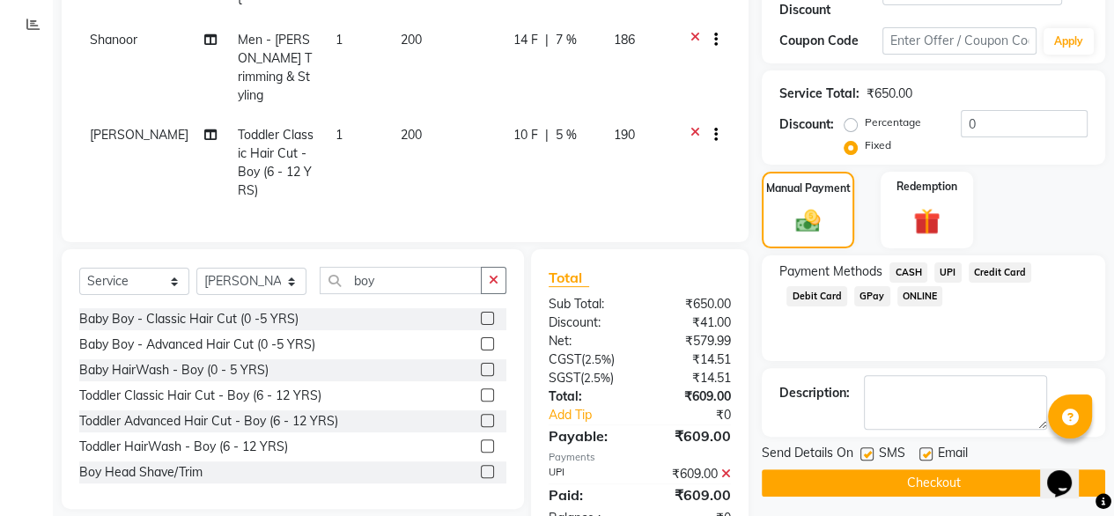
scroll to position [365, 0]
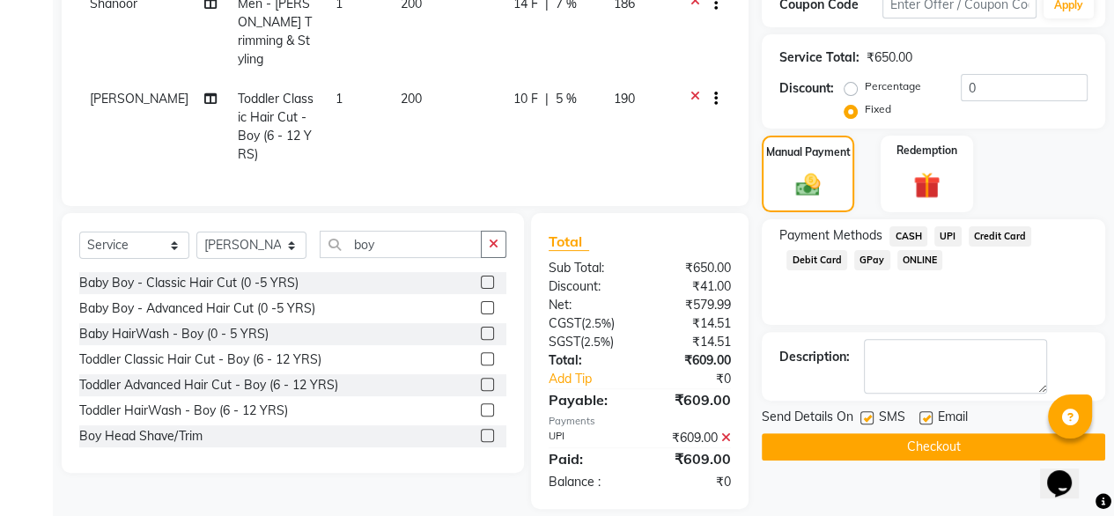
click at [831, 435] on button "Checkout" at bounding box center [933, 446] width 343 height 27
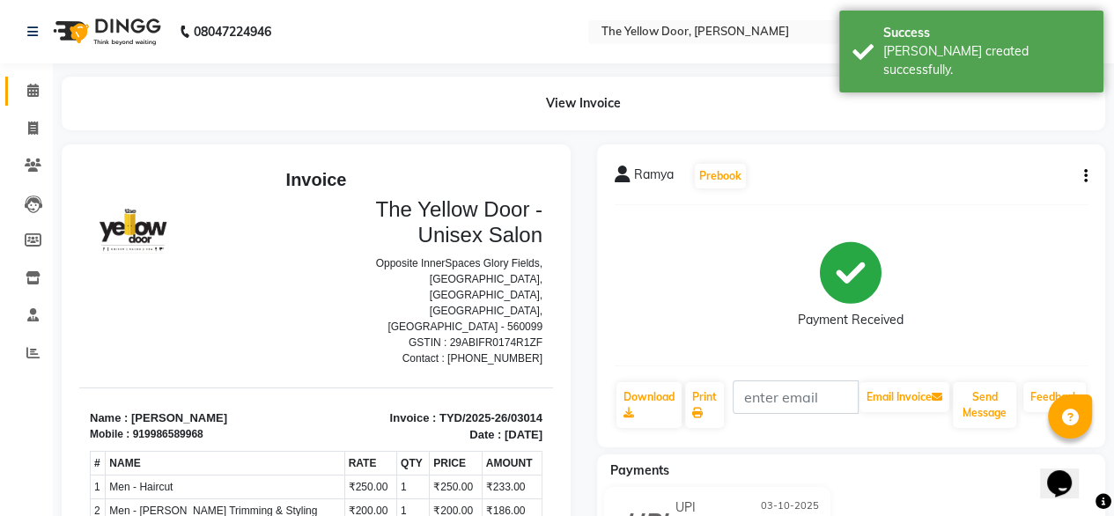
click at [10, 87] on link "Calendar" at bounding box center [26, 91] width 42 height 29
